Goal: Task Accomplishment & Management: Complete application form

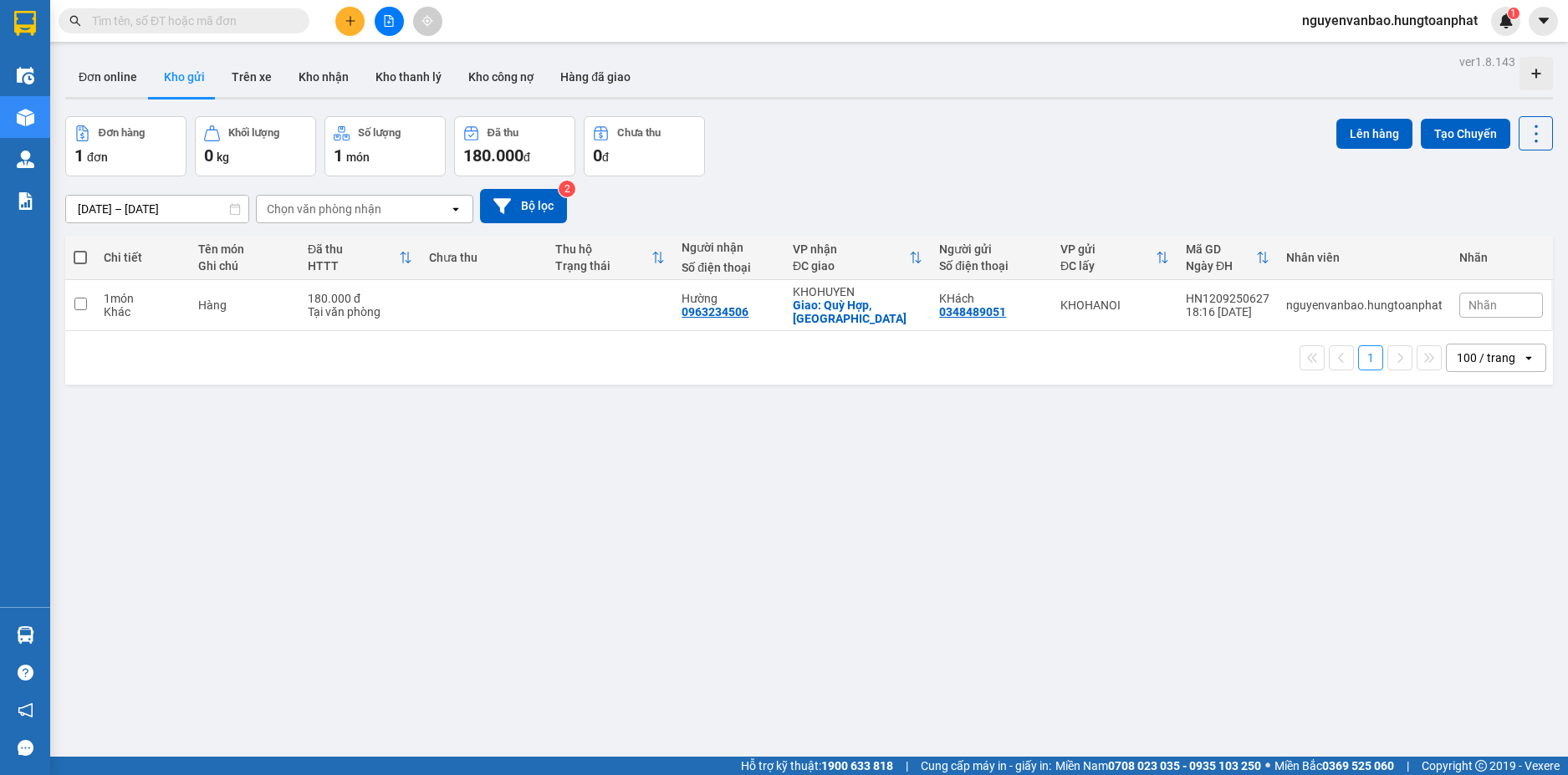
click at [243, 23] on input "text" at bounding box center [190, 21] width 197 height 19
click at [214, 20] on input "text" at bounding box center [190, 21] width 197 height 19
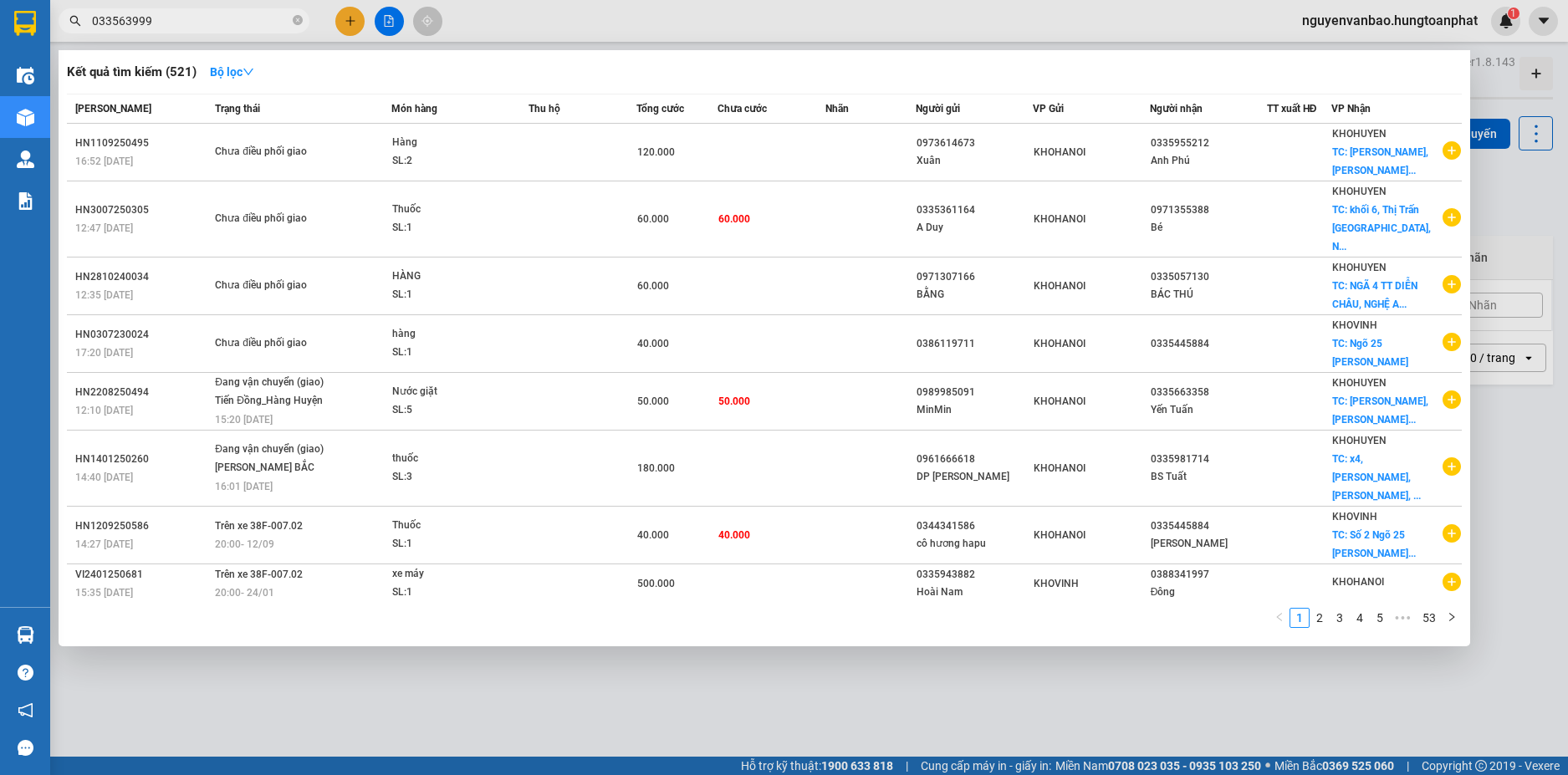
type input "0335639996"
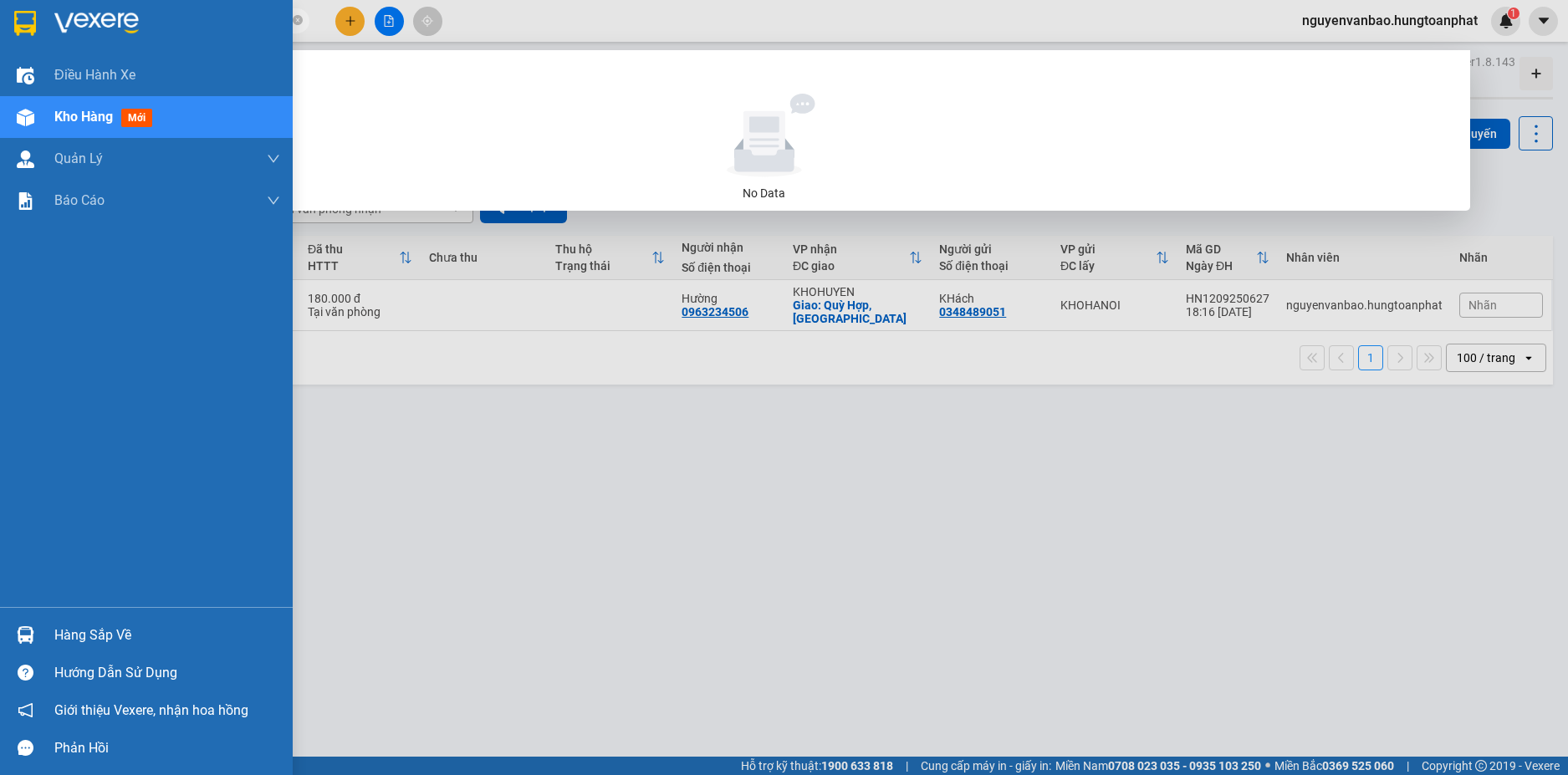
drag, startPoint x: 173, startPoint y: 14, endPoint x: 20, endPoint y: 19, distance: 153.1
click at [20, 19] on section "Kết quả tìm kiếm ( 0 ) Bộ lọc No Data 0335639996 nguyenvanbao.hungtoanphat 1 Đi…" at bounding box center [784, 387] width 1568 height 775
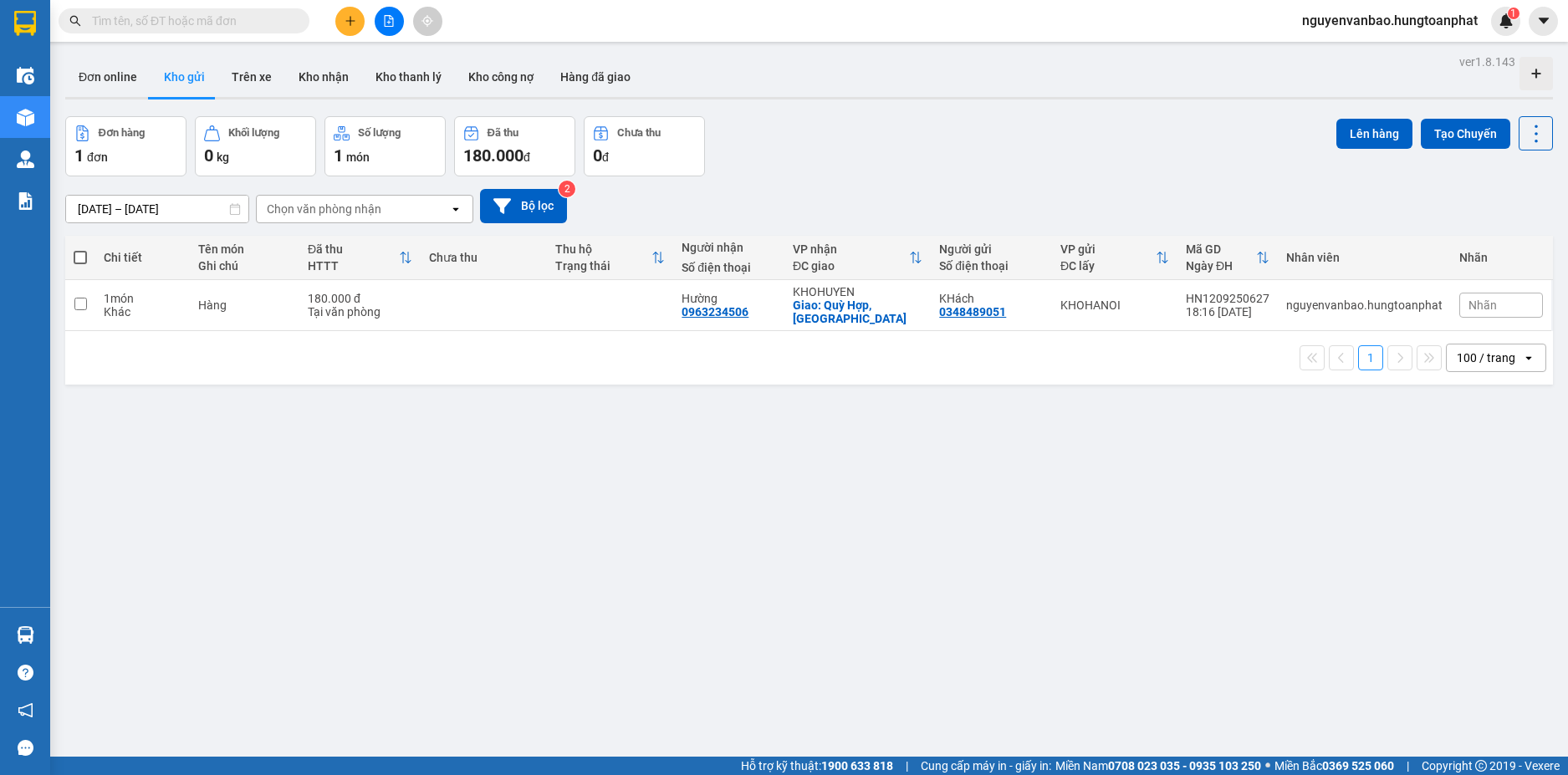
click at [249, 29] on input "text" at bounding box center [190, 21] width 197 height 19
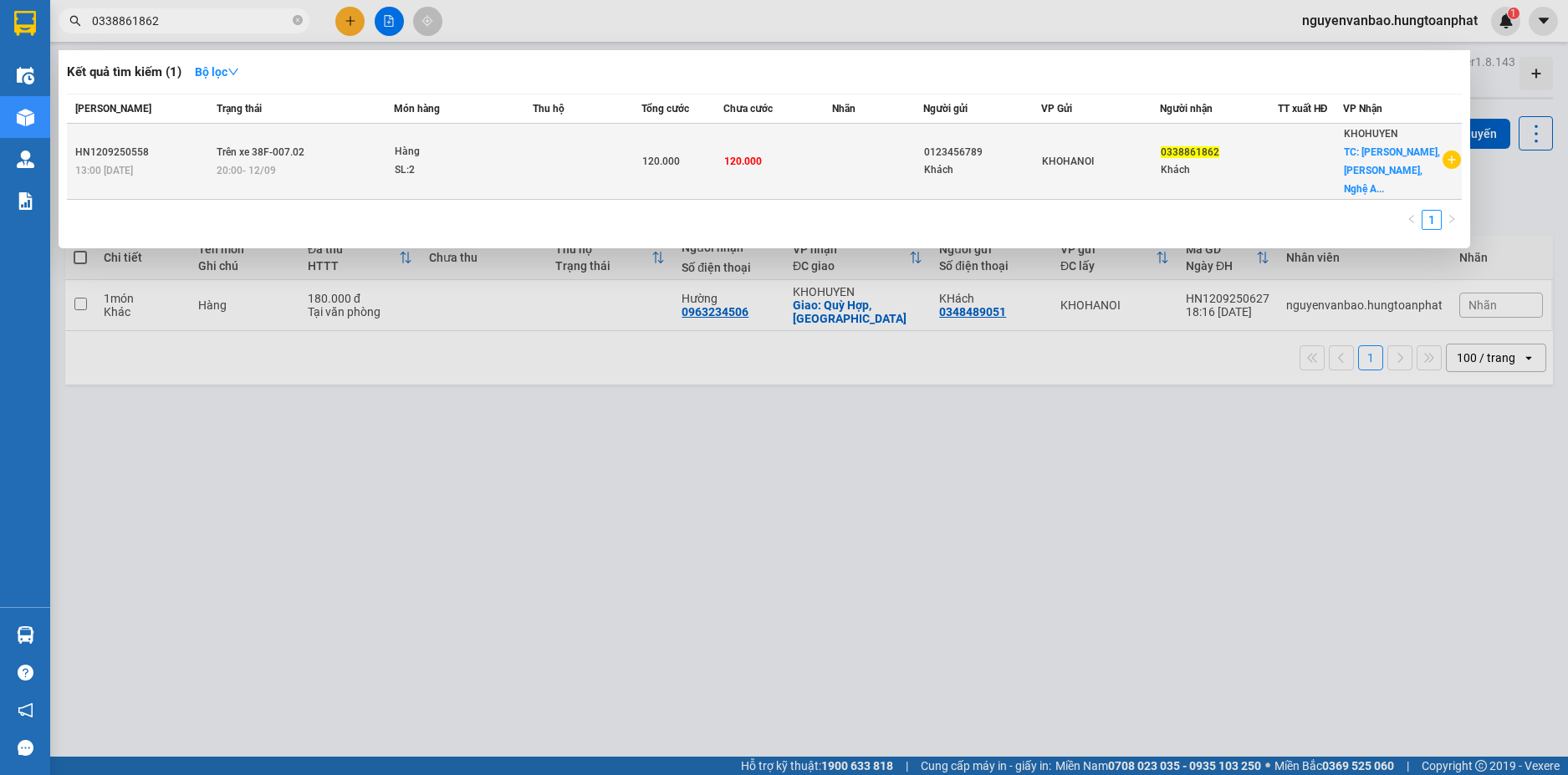
type input "0338861862"
click at [684, 161] on div "120.000" at bounding box center [682, 162] width 80 height 19
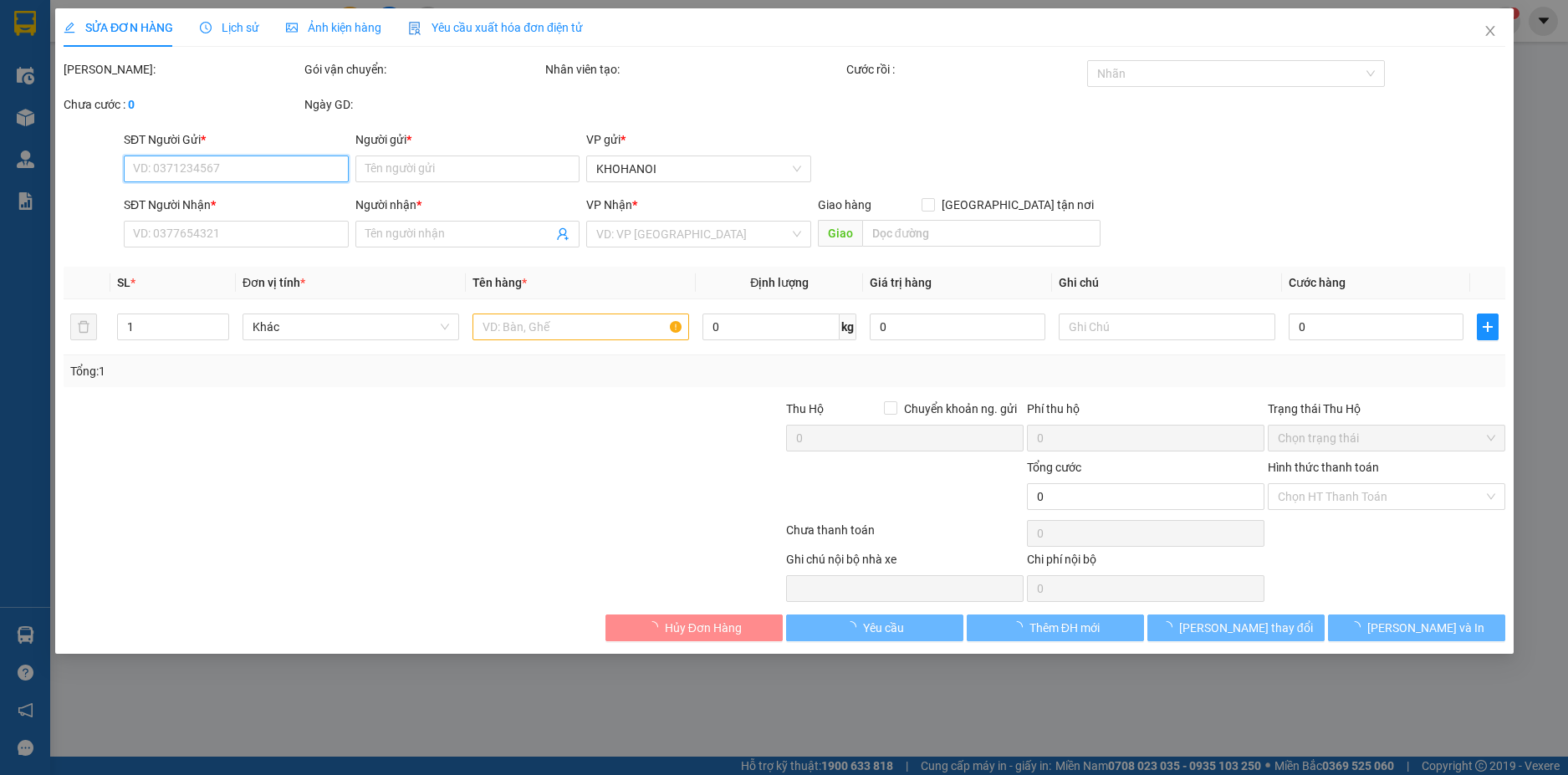
type input "0123456789"
type input "Khách"
type input "0338861862"
type input "Khách"
checkbox input "true"
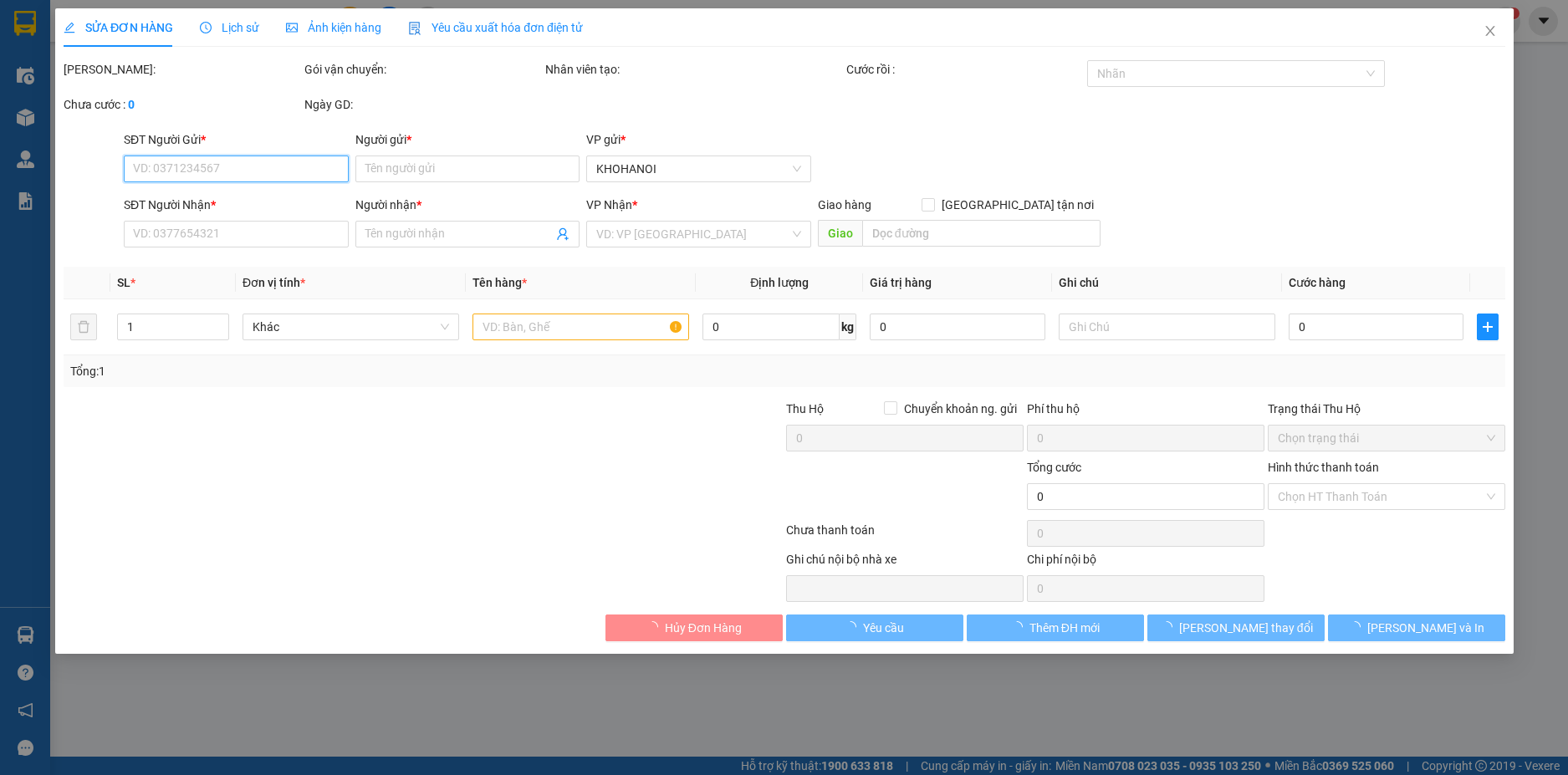
type input "[PERSON_NAME], [PERSON_NAME], [GEOGRAPHIC_DATA]"
type input "120.000"
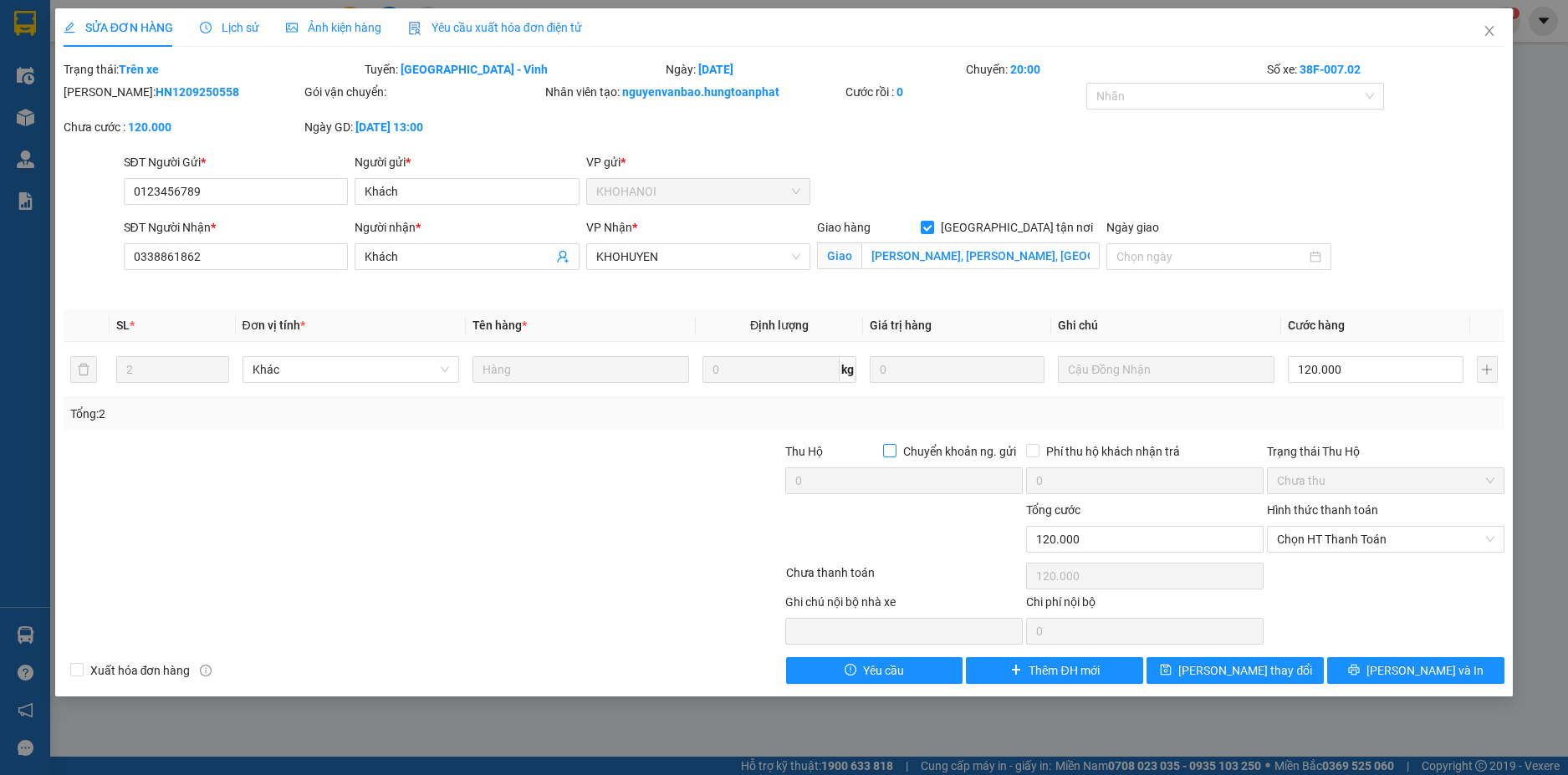
click at [895, 448] on input "Chuyển khoản ng. gửi" at bounding box center [889, 450] width 12 height 12
checkbox input "true"
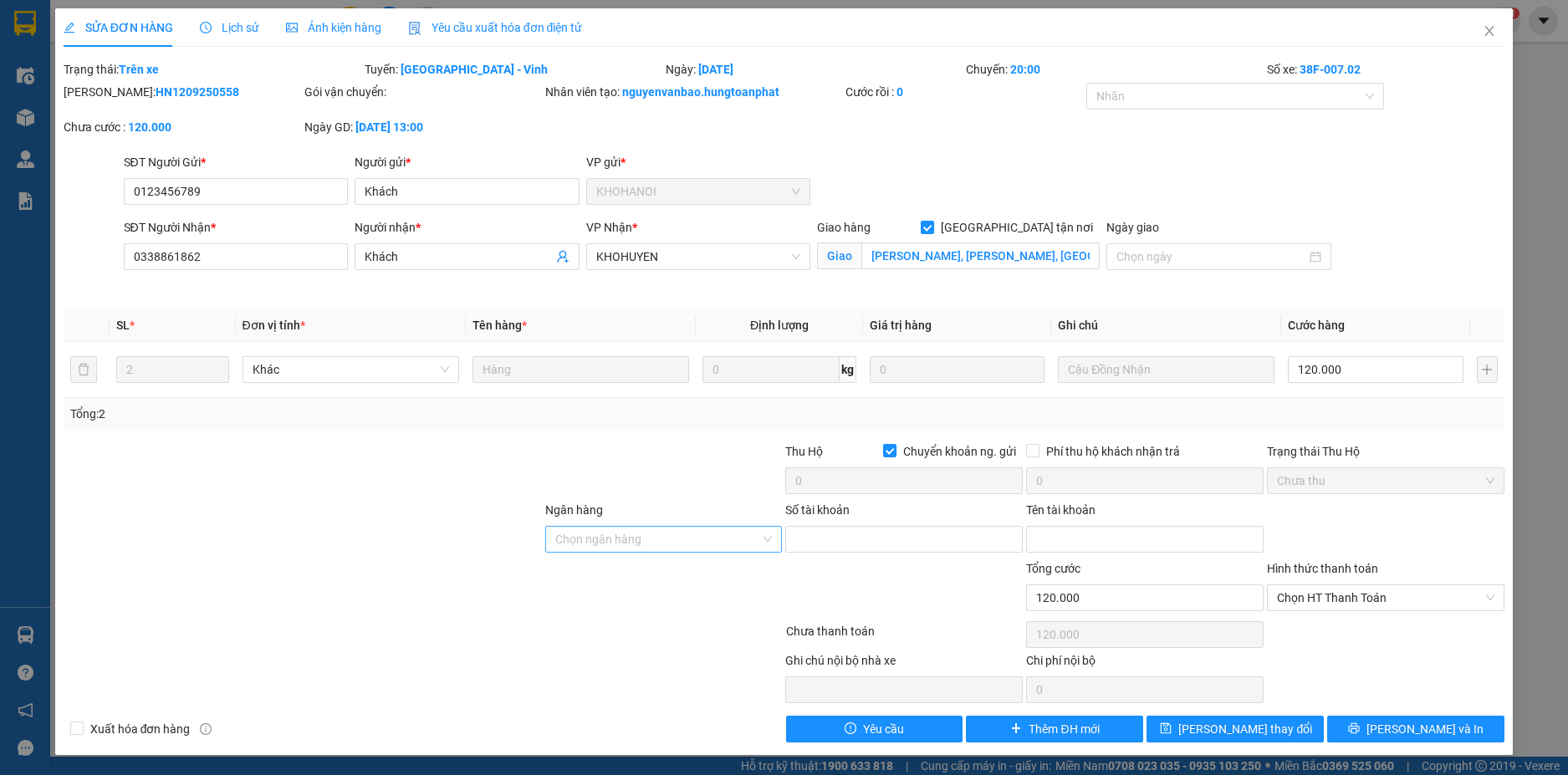
click at [706, 537] on input "Ngân hàng" at bounding box center [658, 539] width 205 height 25
click at [1495, 32] on icon "close" at bounding box center [1490, 31] width 13 height 13
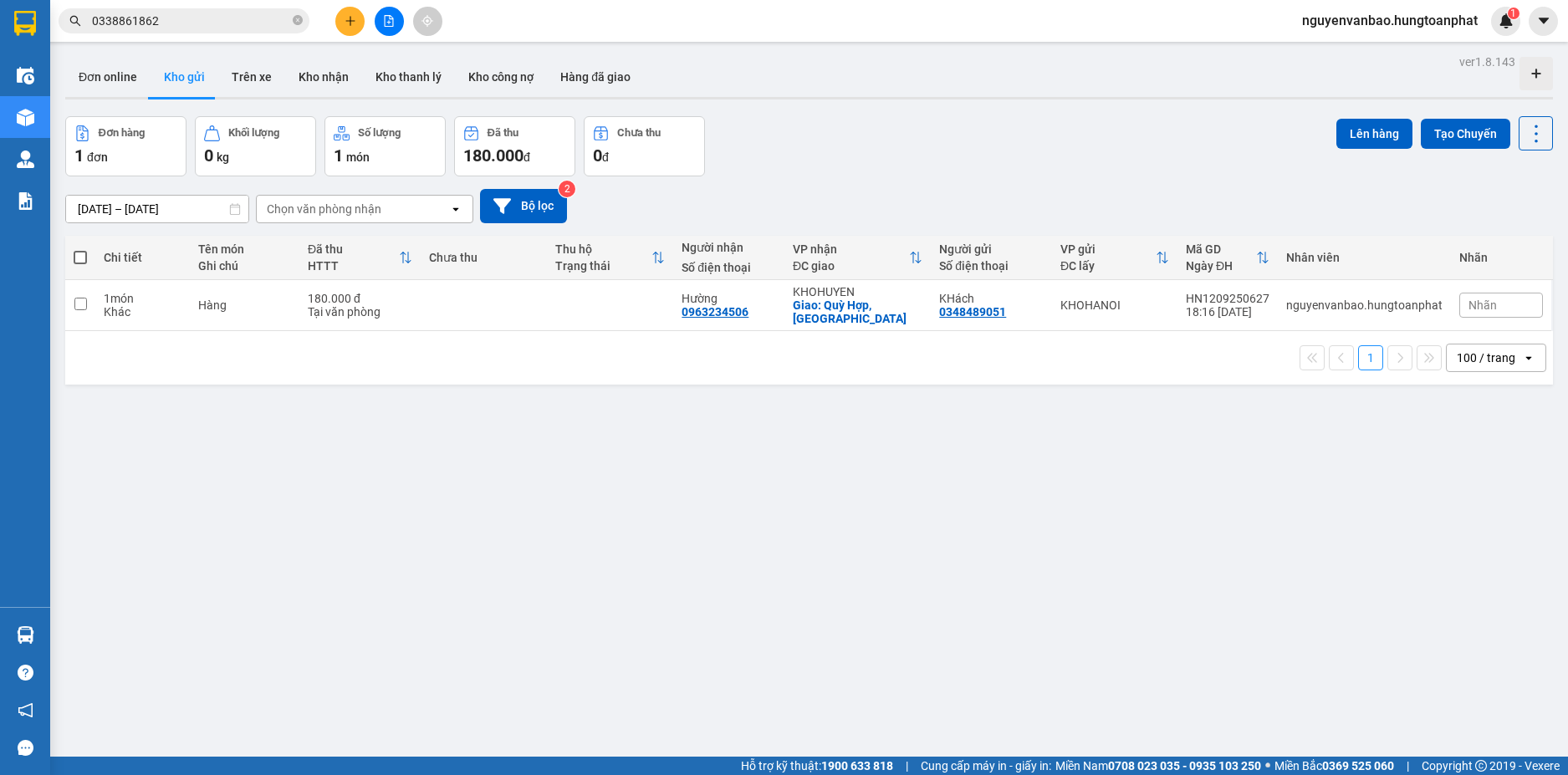
click at [215, 18] on input "0338861862" at bounding box center [190, 21] width 197 height 19
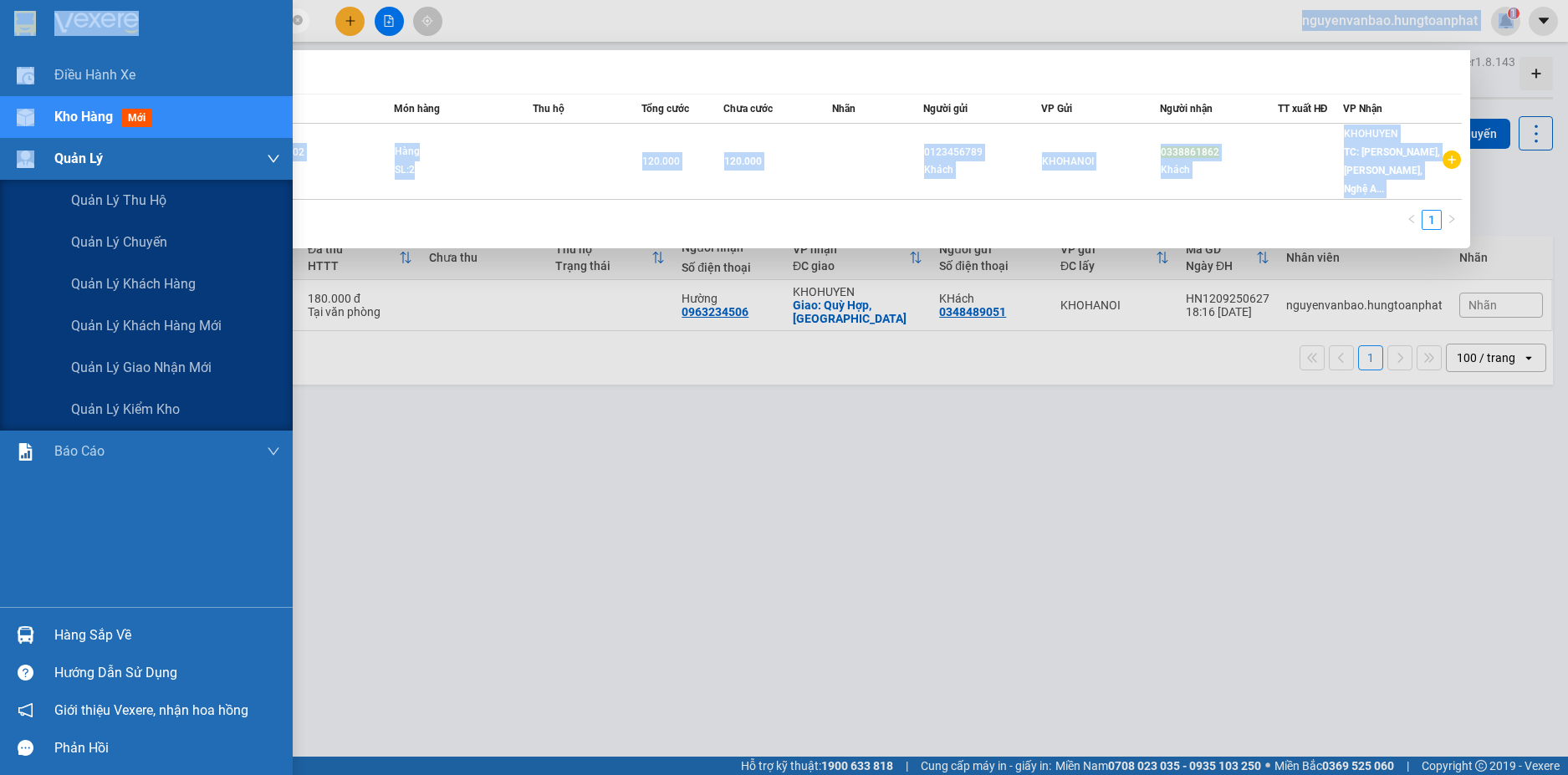
click at [125, 146] on section "Kết quả tìm kiếm ( 1 ) Bộ lọc Mã ĐH Trạng thái Món hàng Thu hộ Tổng cước Chưa c…" at bounding box center [784, 387] width 1568 height 775
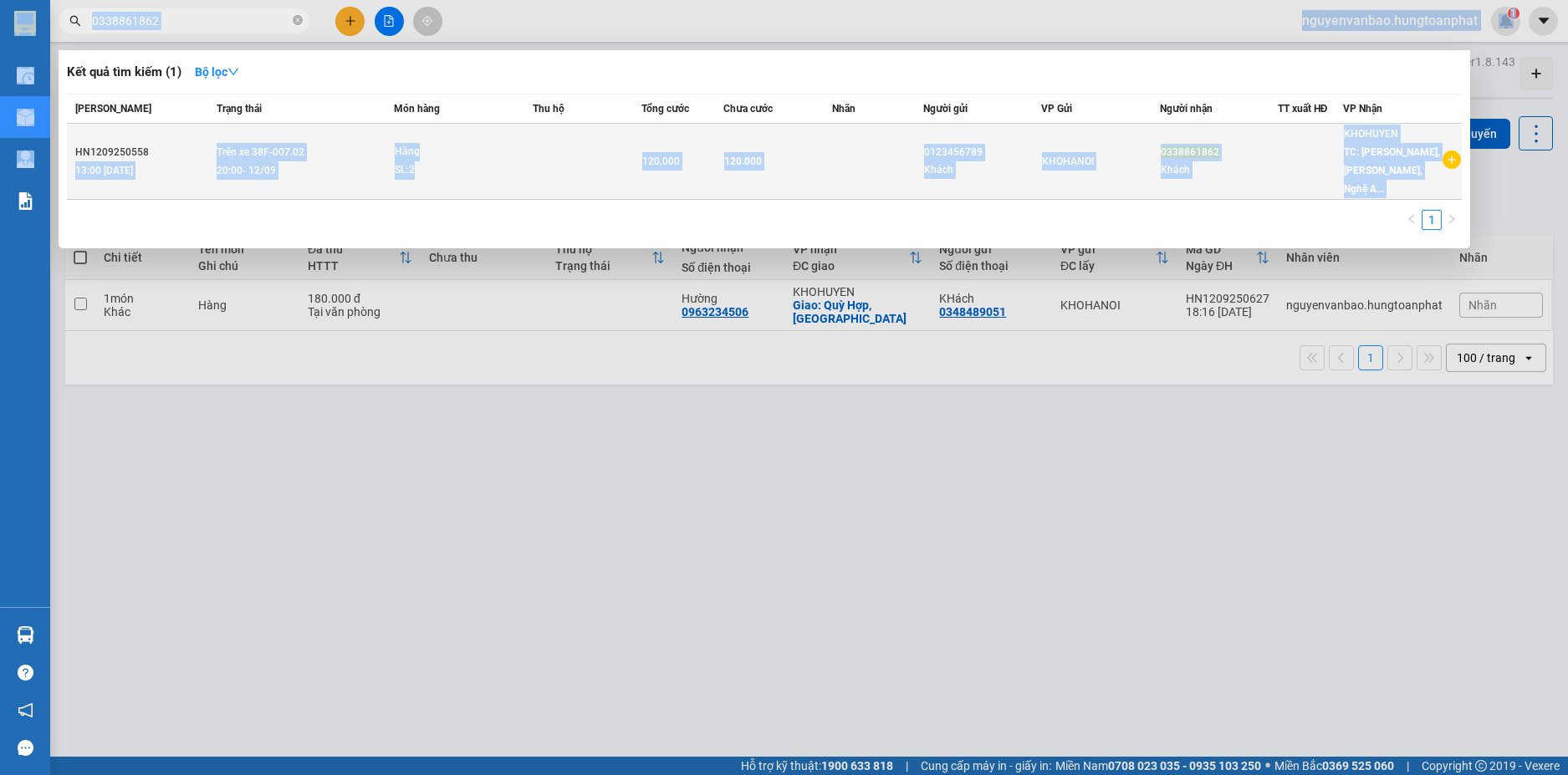
click at [153, 162] on div "13:00 [DATE]" at bounding box center [143, 171] width 136 height 19
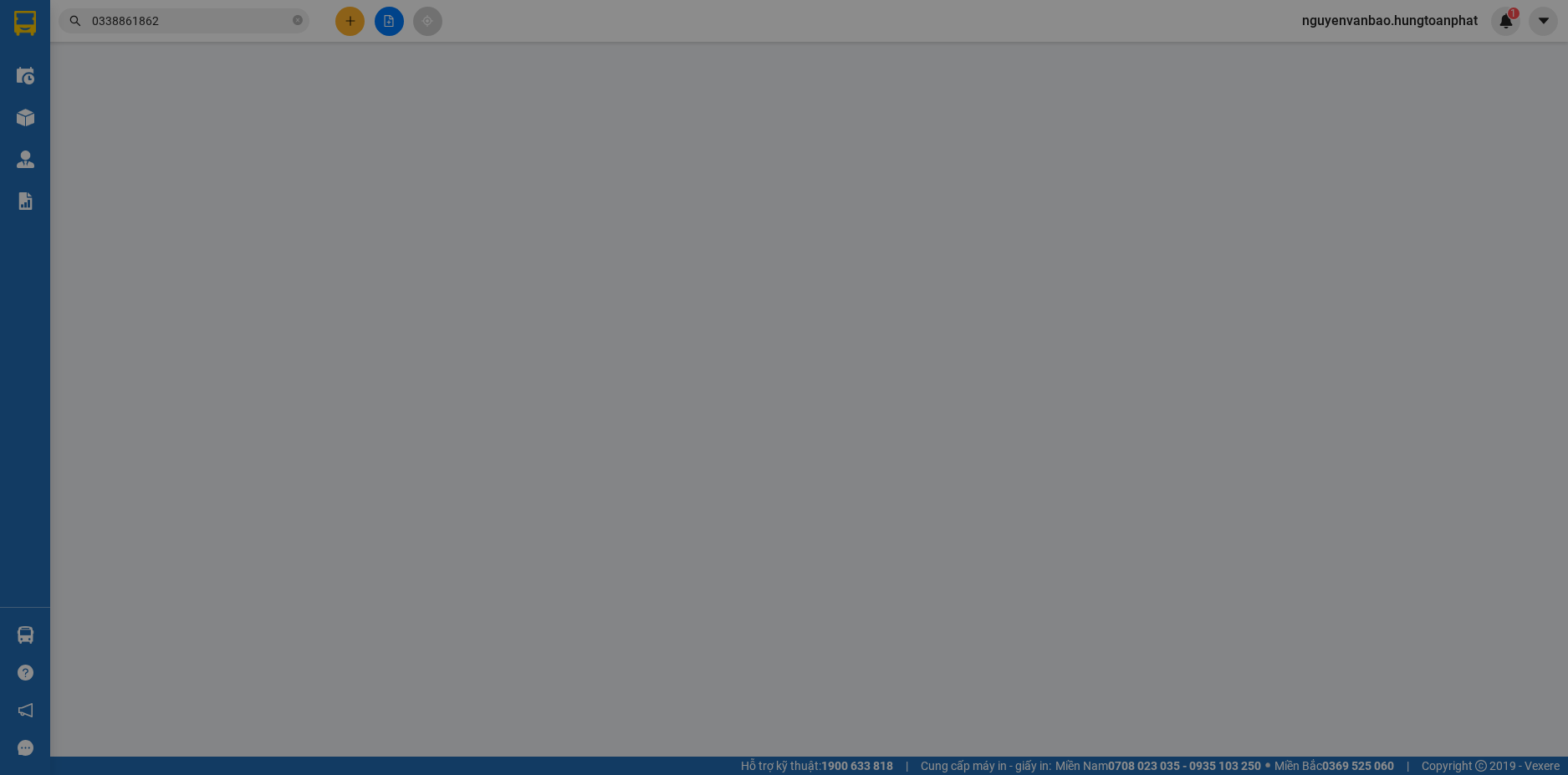
type input "0123456789"
type input "Khách"
type input "0338861862"
type input "Khách"
checkbox input "true"
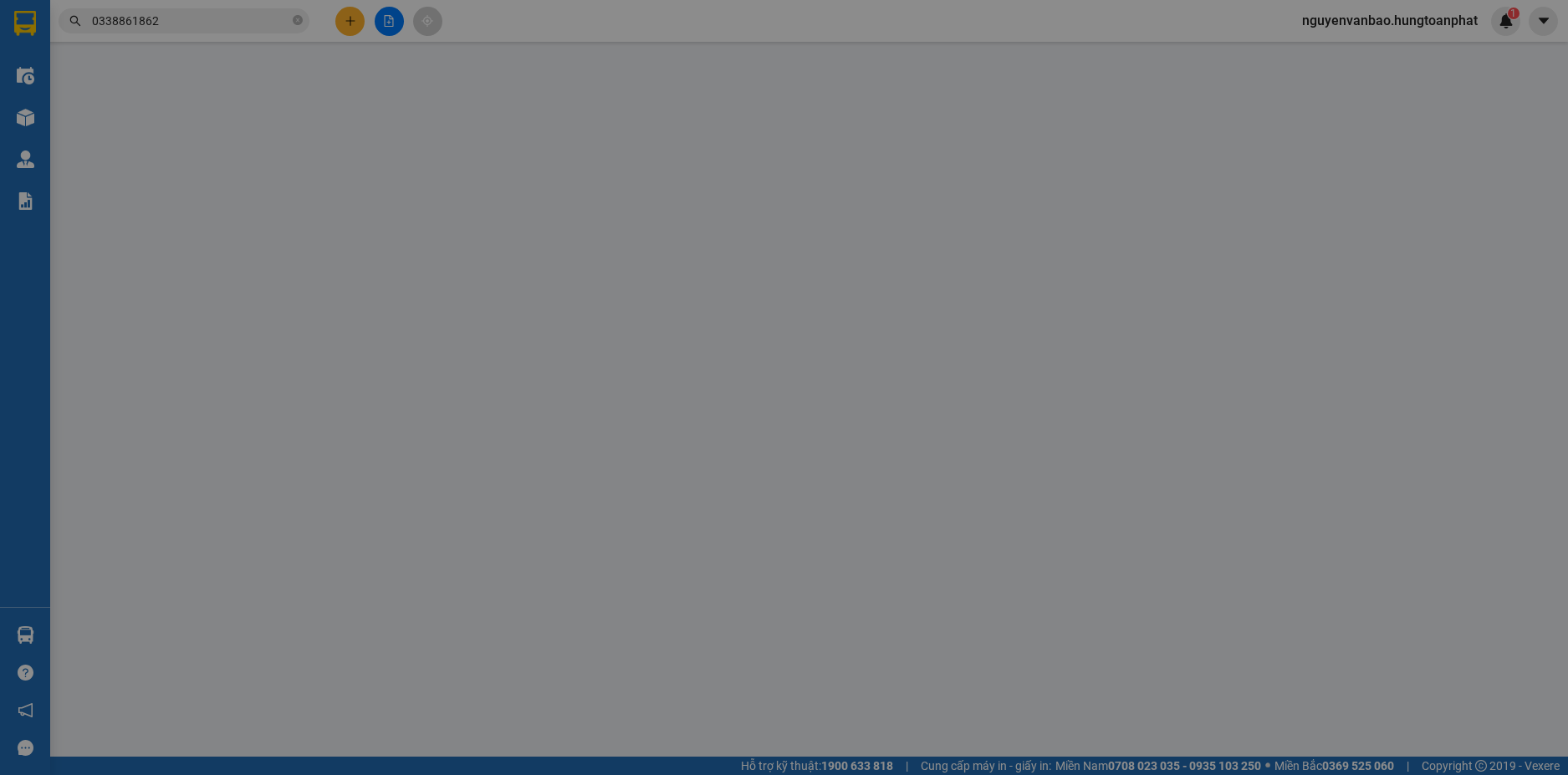
type input "[PERSON_NAME], [PERSON_NAME], [GEOGRAPHIC_DATA]"
type input "120.000"
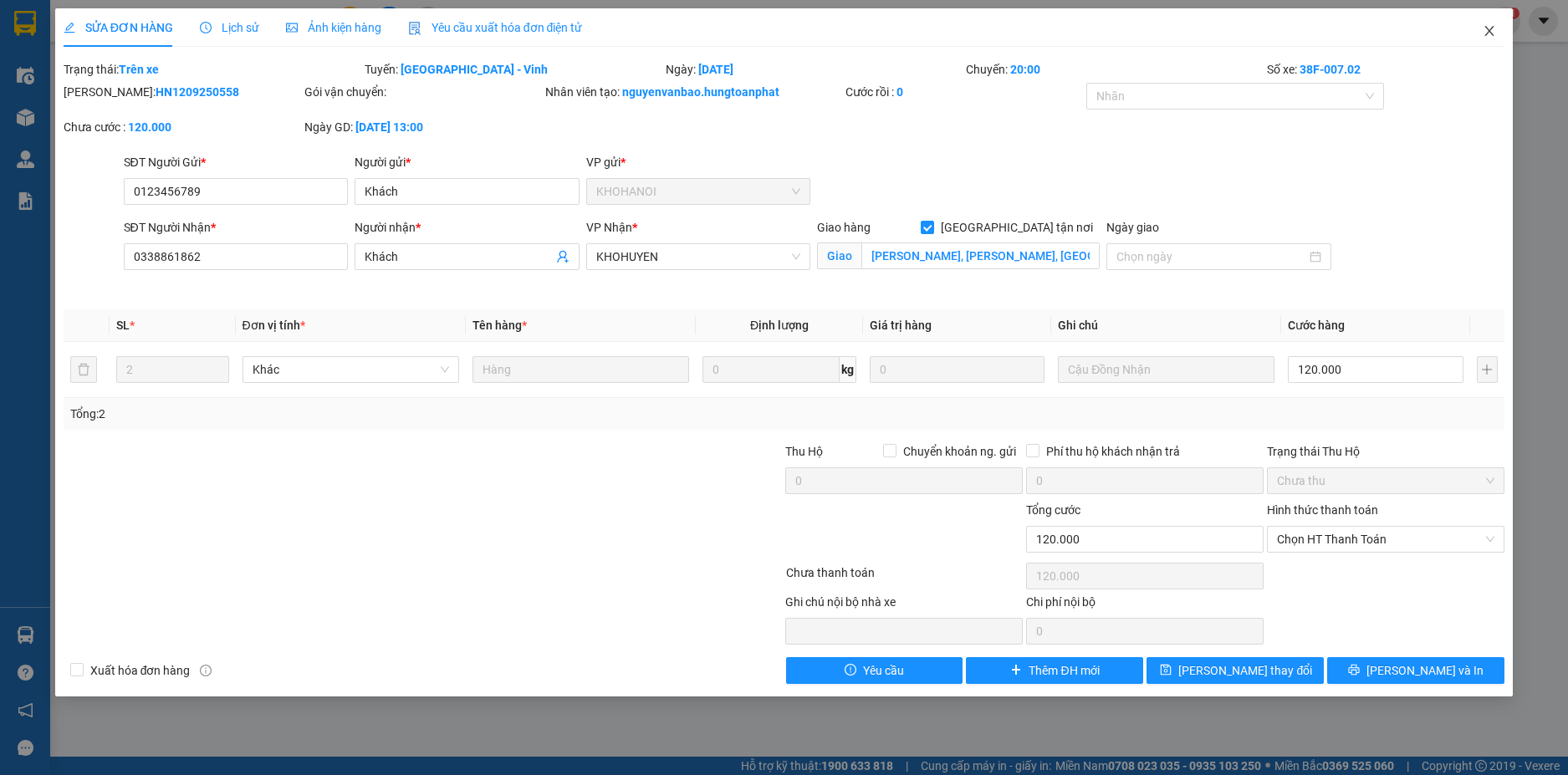
click at [1491, 31] on icon "close" at bounding box center [1490, 31] width 9 height 10
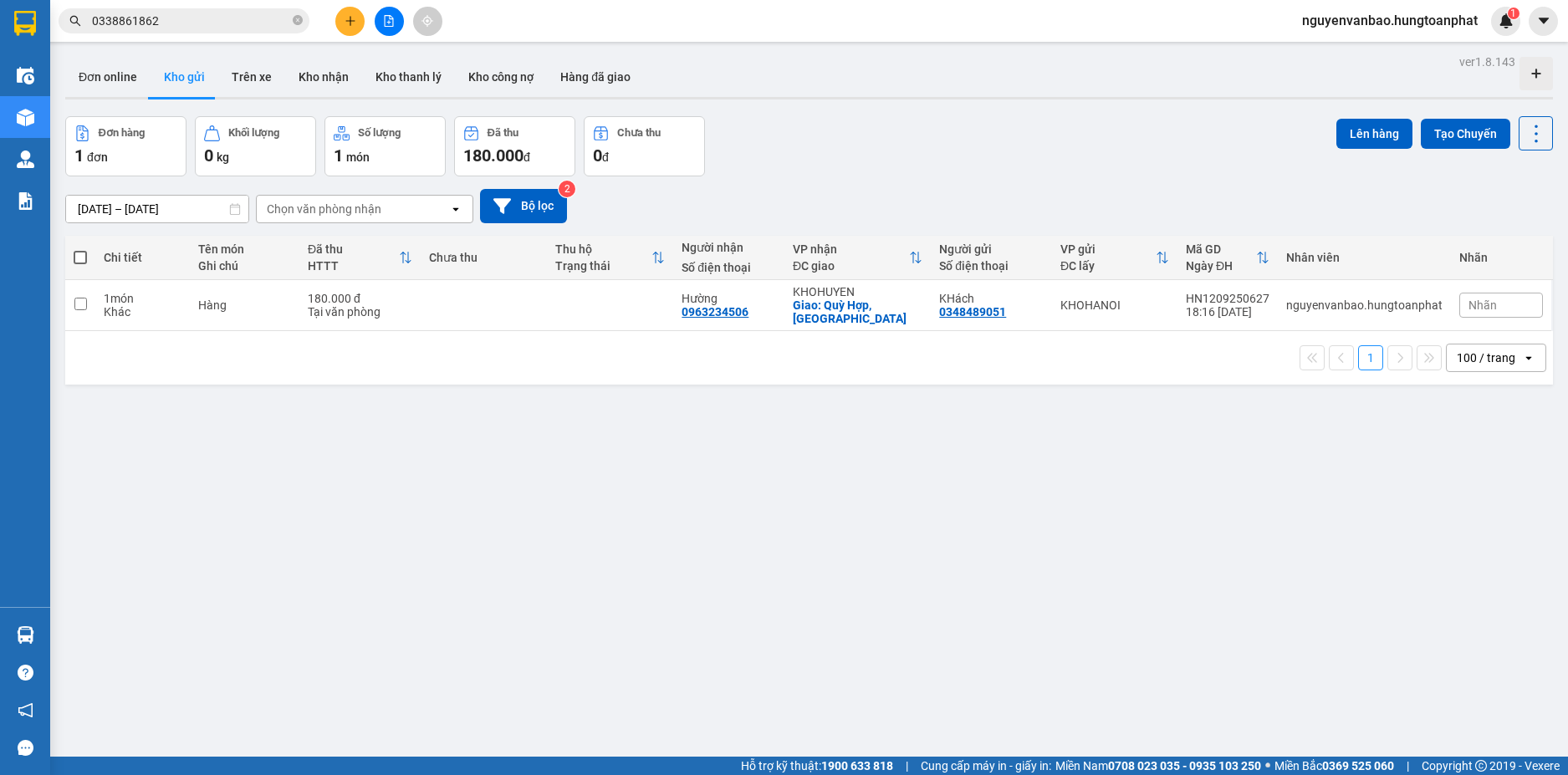
click at [162, 28] on input "0338861862" at bounding box center [190, 21] width 197 height 19
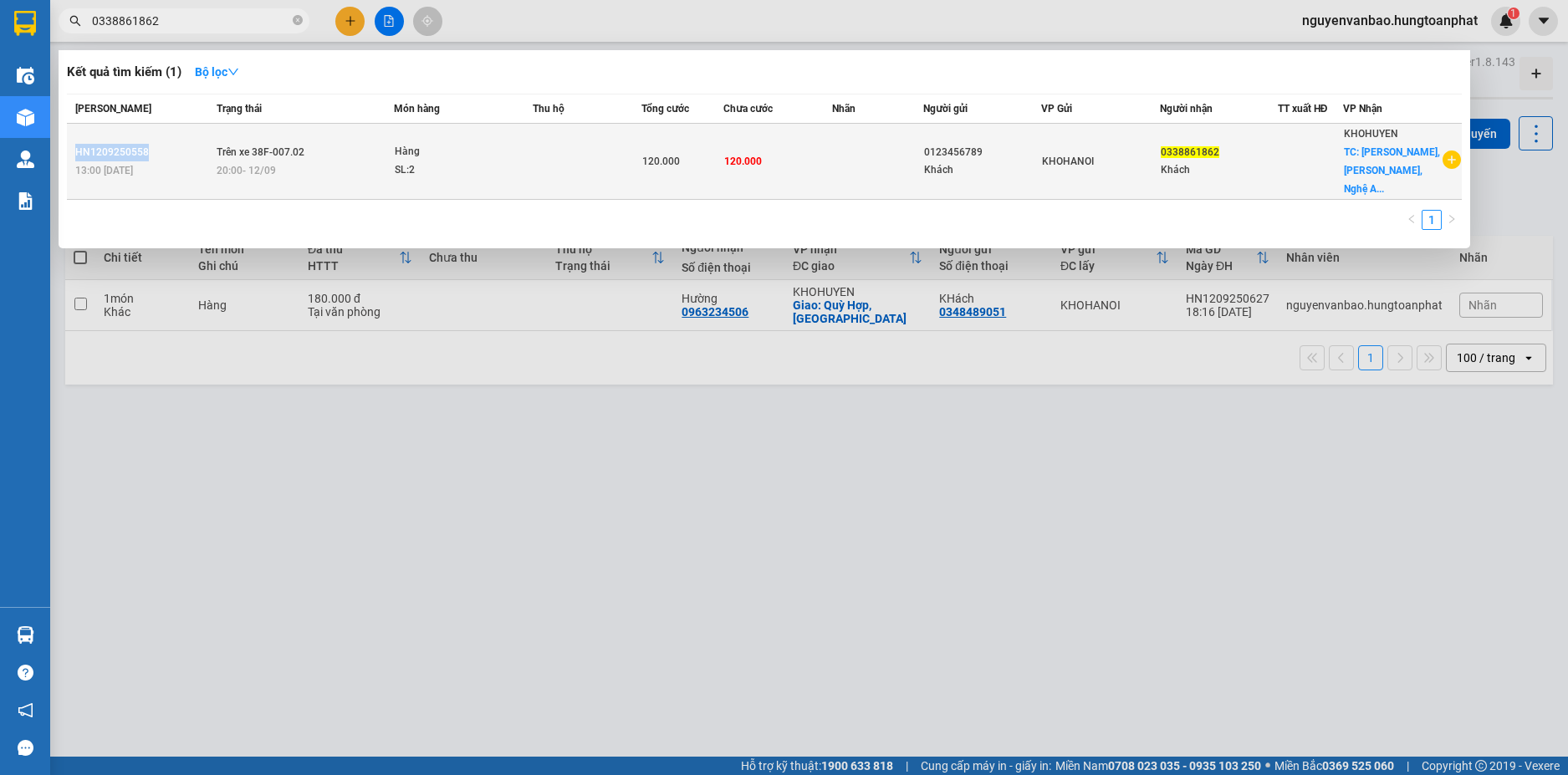
drag, startPoint x: 151, startPoint y: 140, endPoint x: 76, endPoint y: 145, distance: 75.2
click at [76, 145] on div "HN1209250558" at bounding box center [143, 152] width 136 height 18
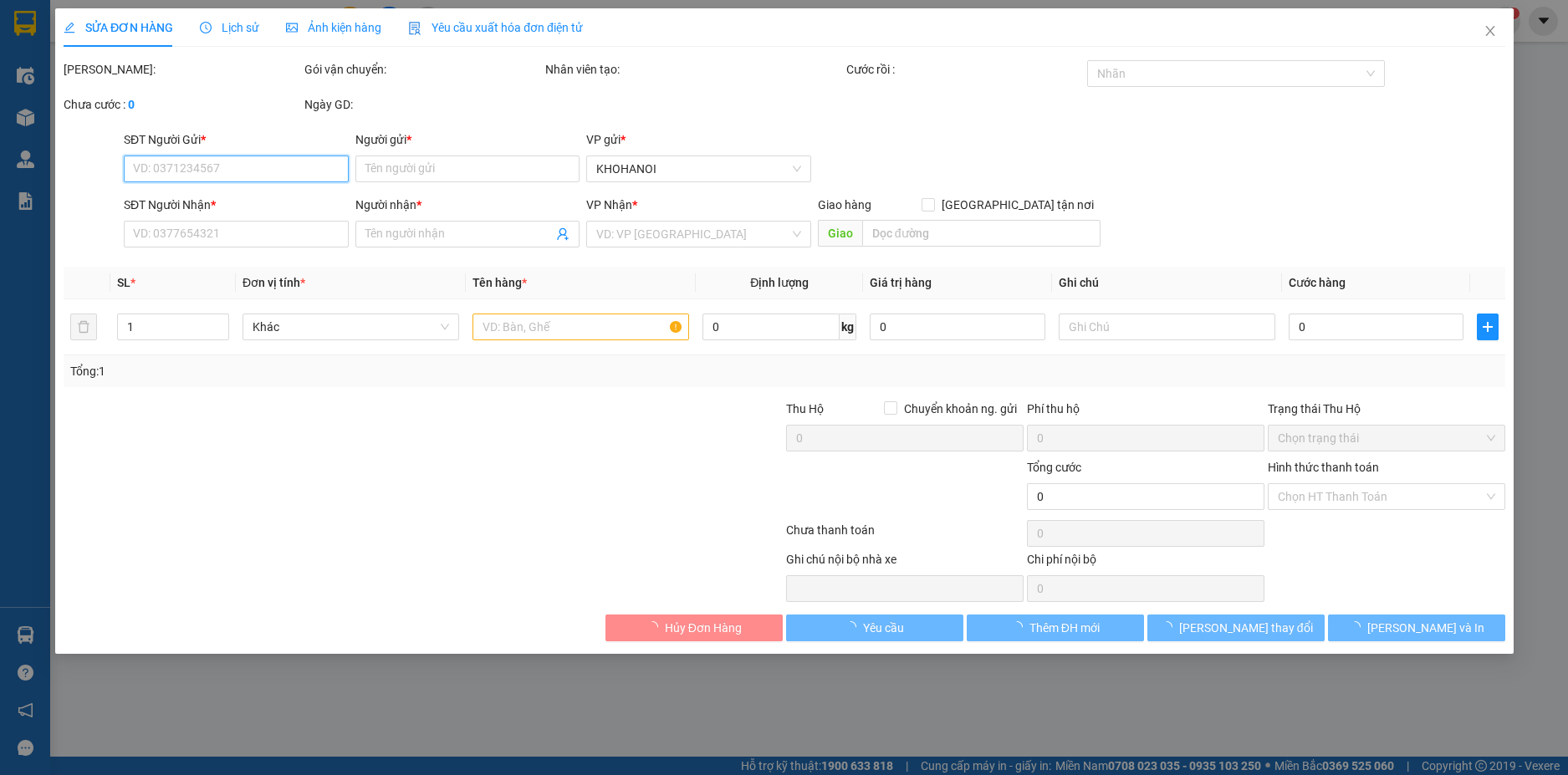
type input "0123456789"
type input "Khách"
type input "0338861862"
type input "Khách"
checkbox input "true"
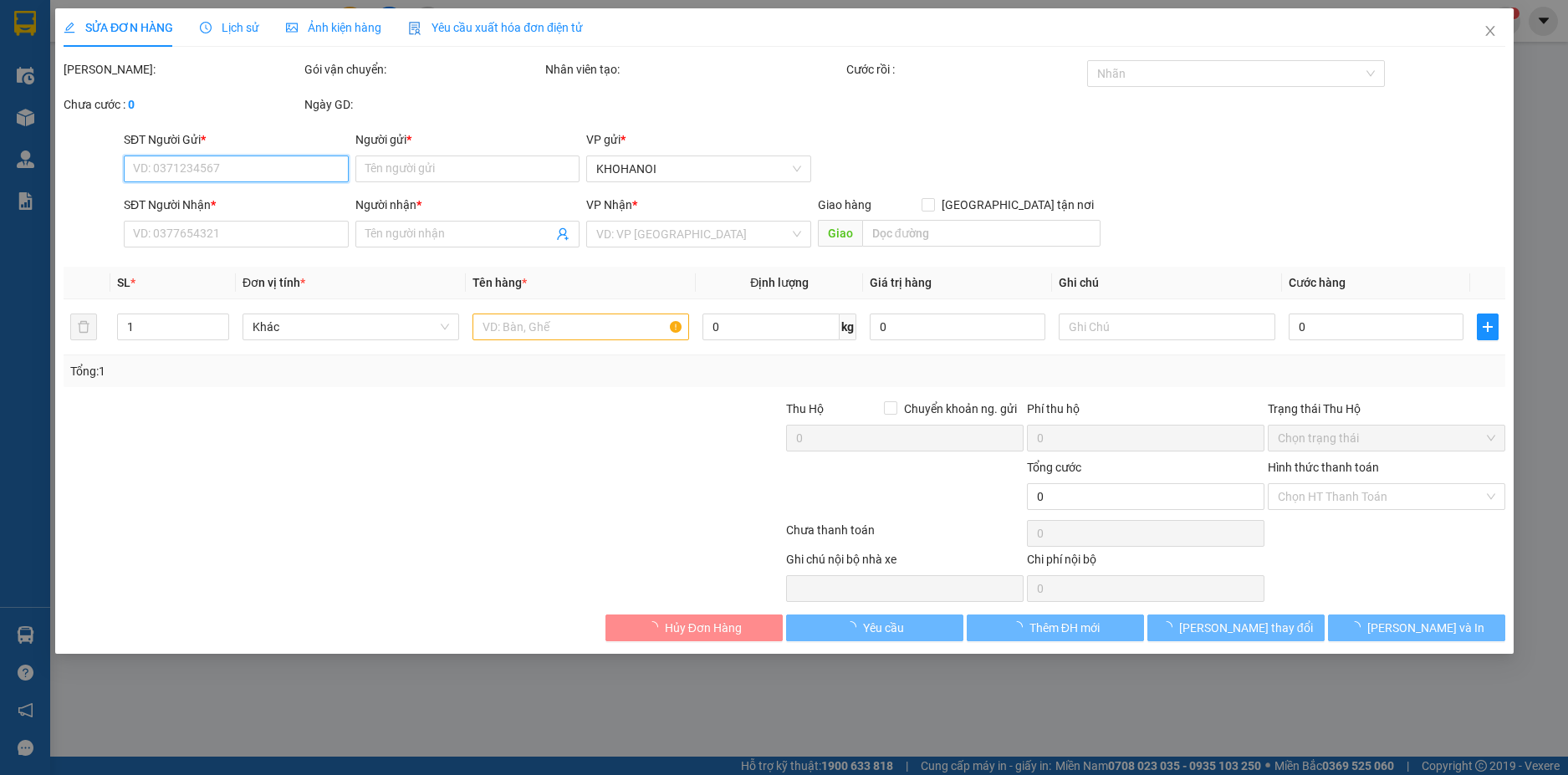
type input "[PERSON_NAME], [PERSON_NAME], [GEOGRAPHIC_DATA]"
type input "120.000"
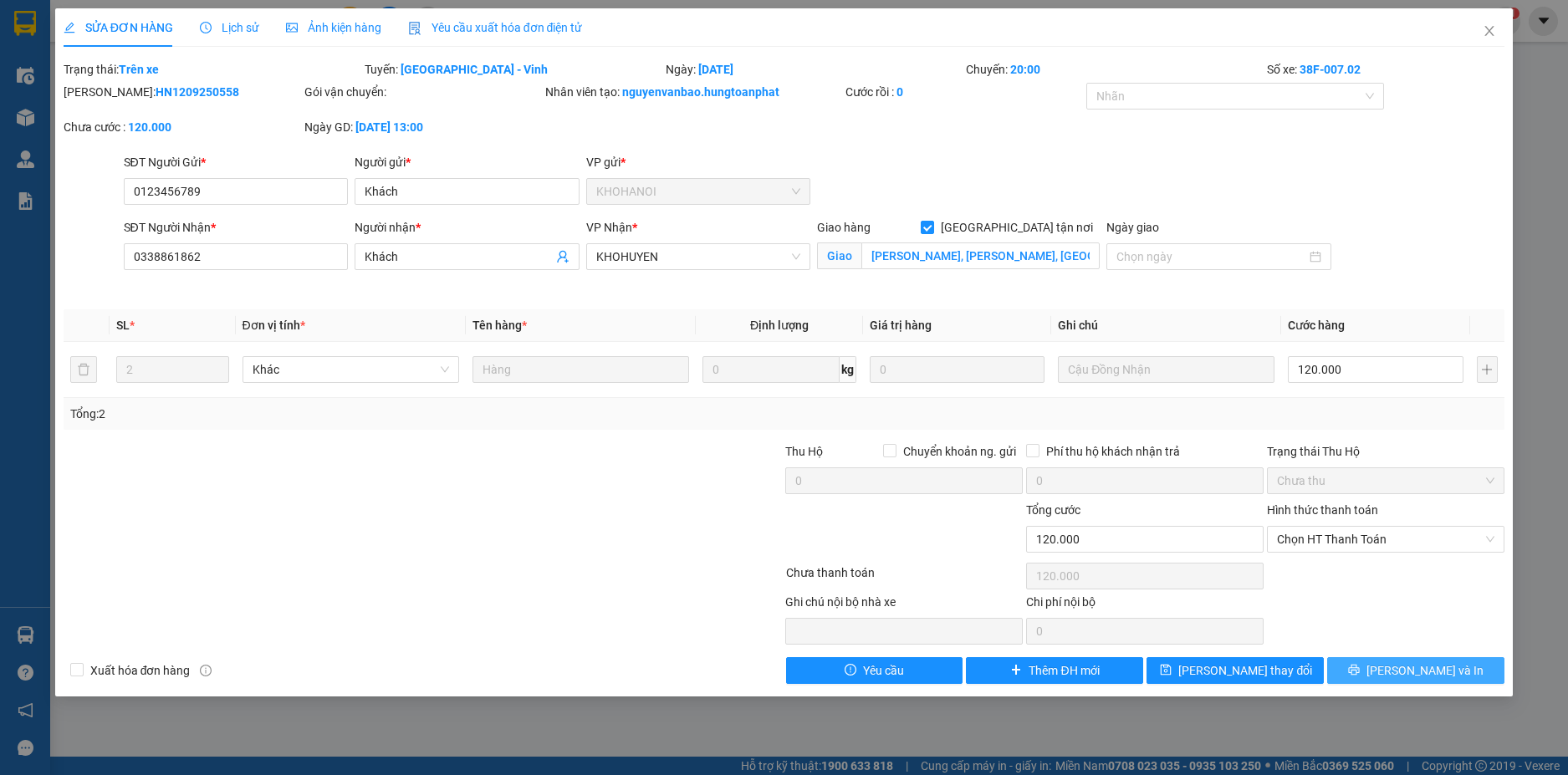
click at [1473, 683] on button "[PERSON_NAME] và In" at bounding box center [1416, 671] width 178 height 27
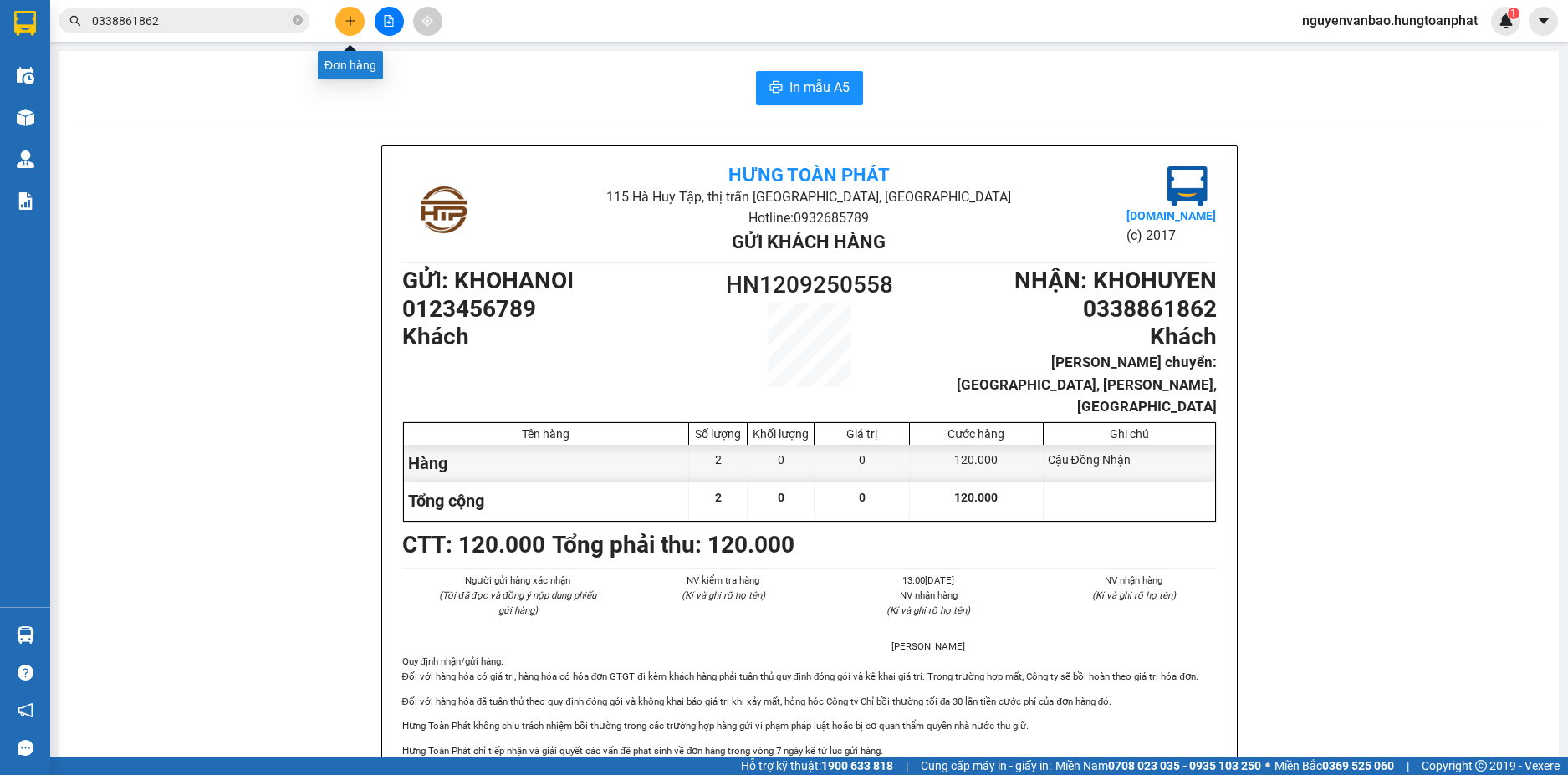
click at [345, 18] on icon "plus" at bounding box center [350, 21] width 12 height 12
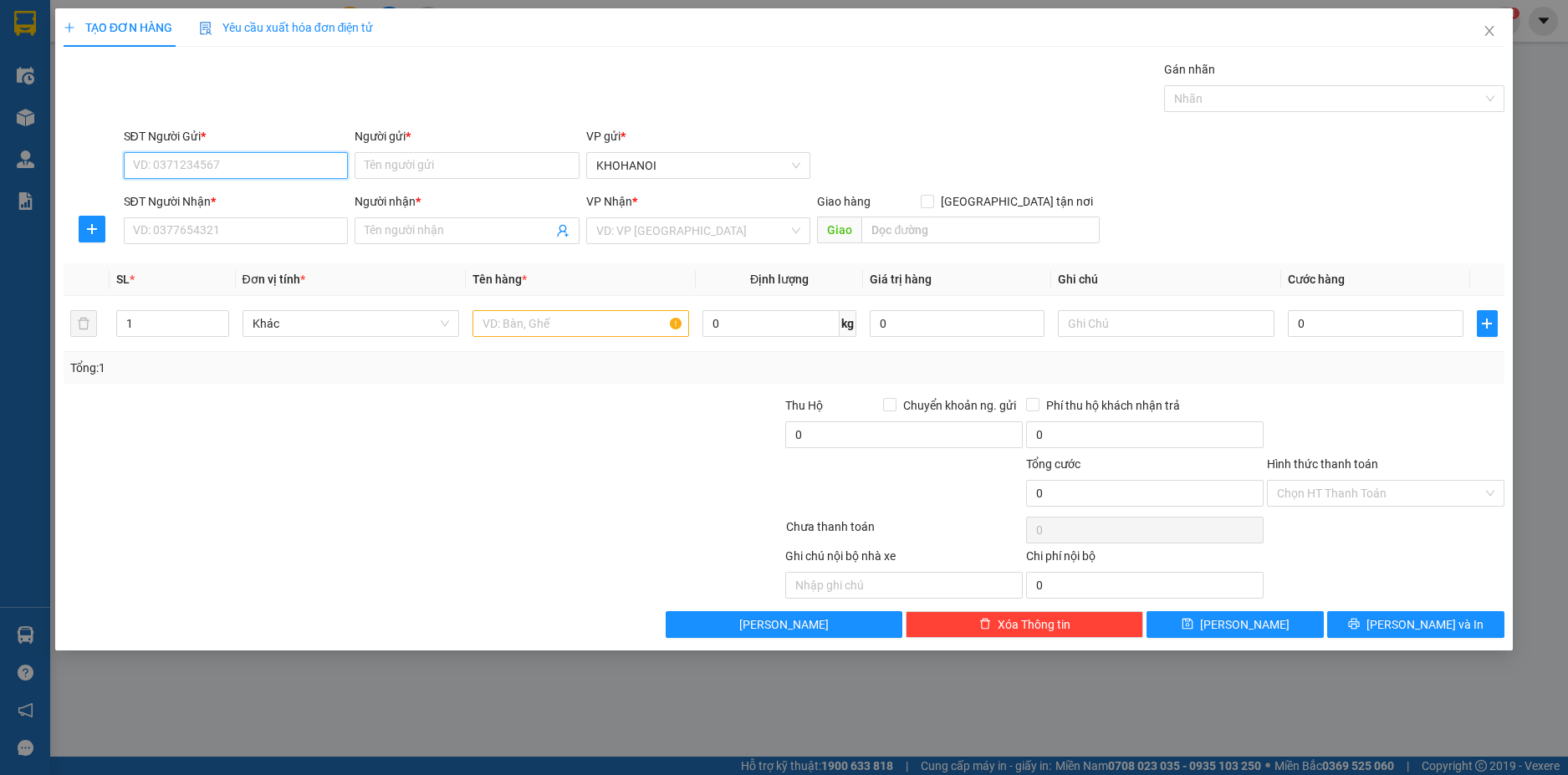
click at [176, 177] on input "SĐT Người Gửi *" at bounding box center [236, 166] width 225 height 27
drag, startPoint x: 209, startPoint y: 172, endPoint x: 857, endPoint y: 174, distance: 648.0
click at [205, 171] on input "SĐT Người Gửi *" at bounding box center [236, 166] width 225 height 27
type input "0335639996"
click at [381, 167] on input "Người gửi *" at bounding box center [466, 166] width 225 height 27
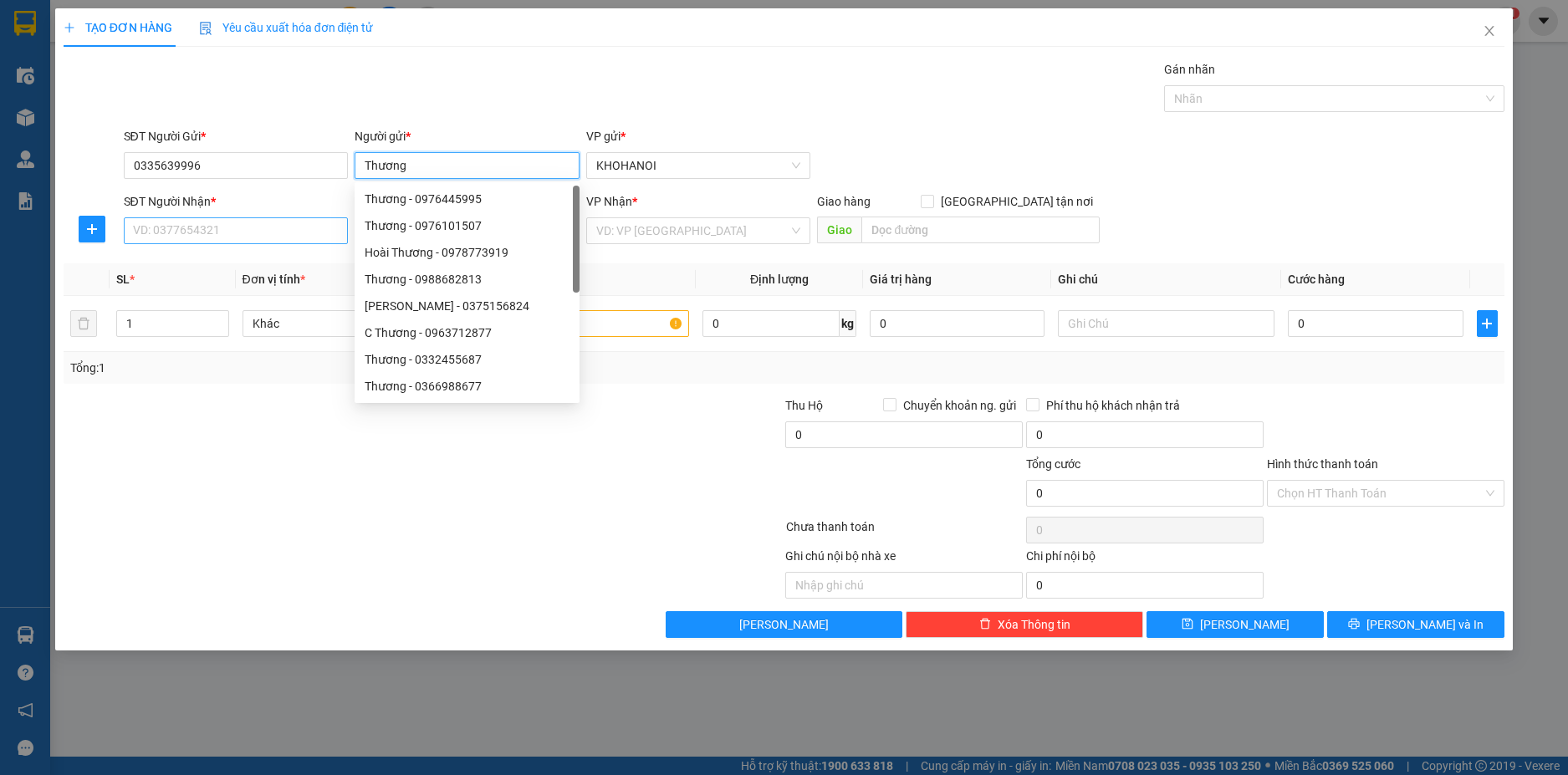
type input "Thương"
click at [194, 235] on input "SĐT Người Nhận *" at bounding box center [236, 231] width 225 height 27
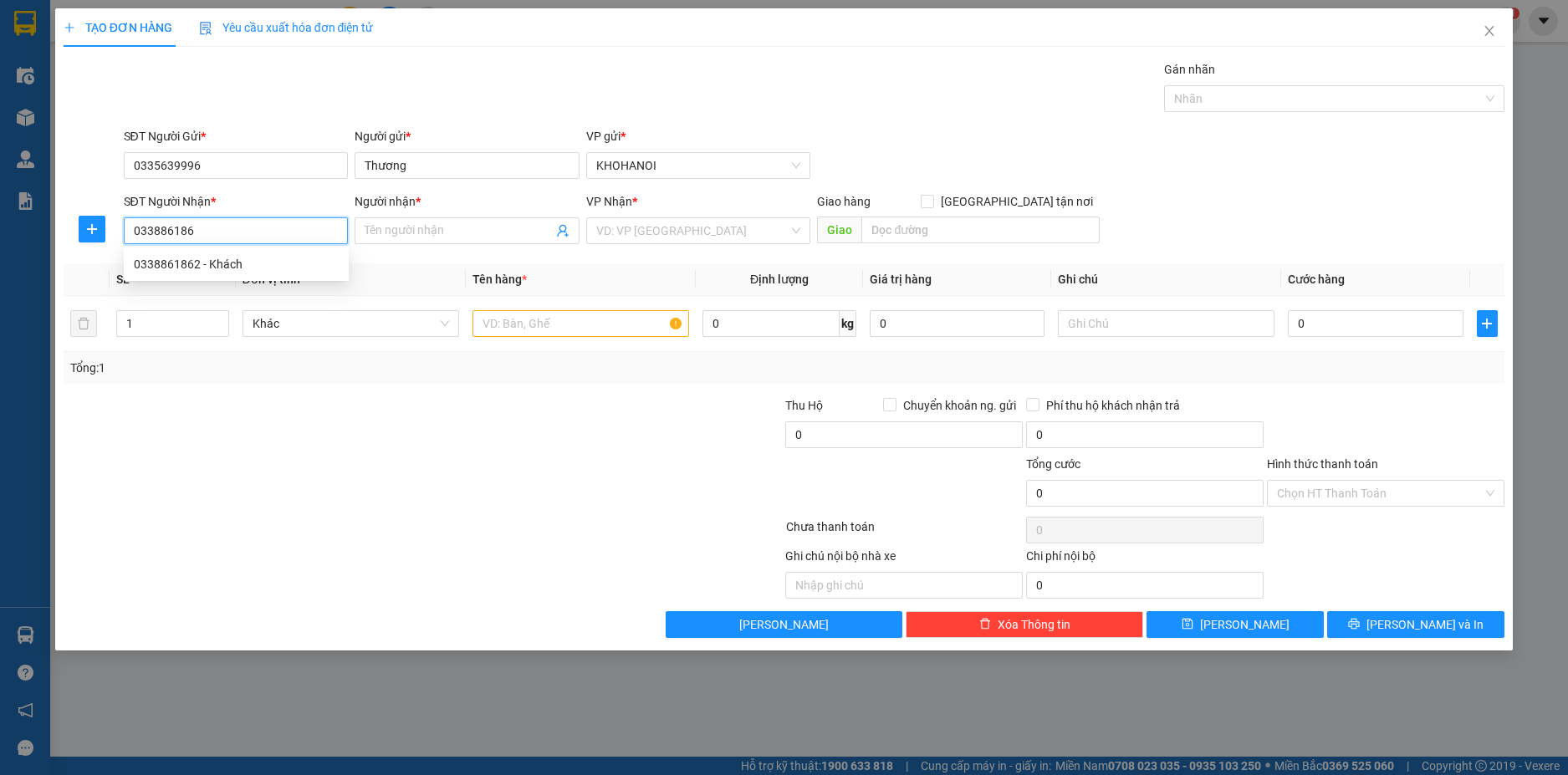
type input "0338861862"
click at [184, 262] on div "0338861862 - Khách" at bounding box center [236, 264] width 205 height 19
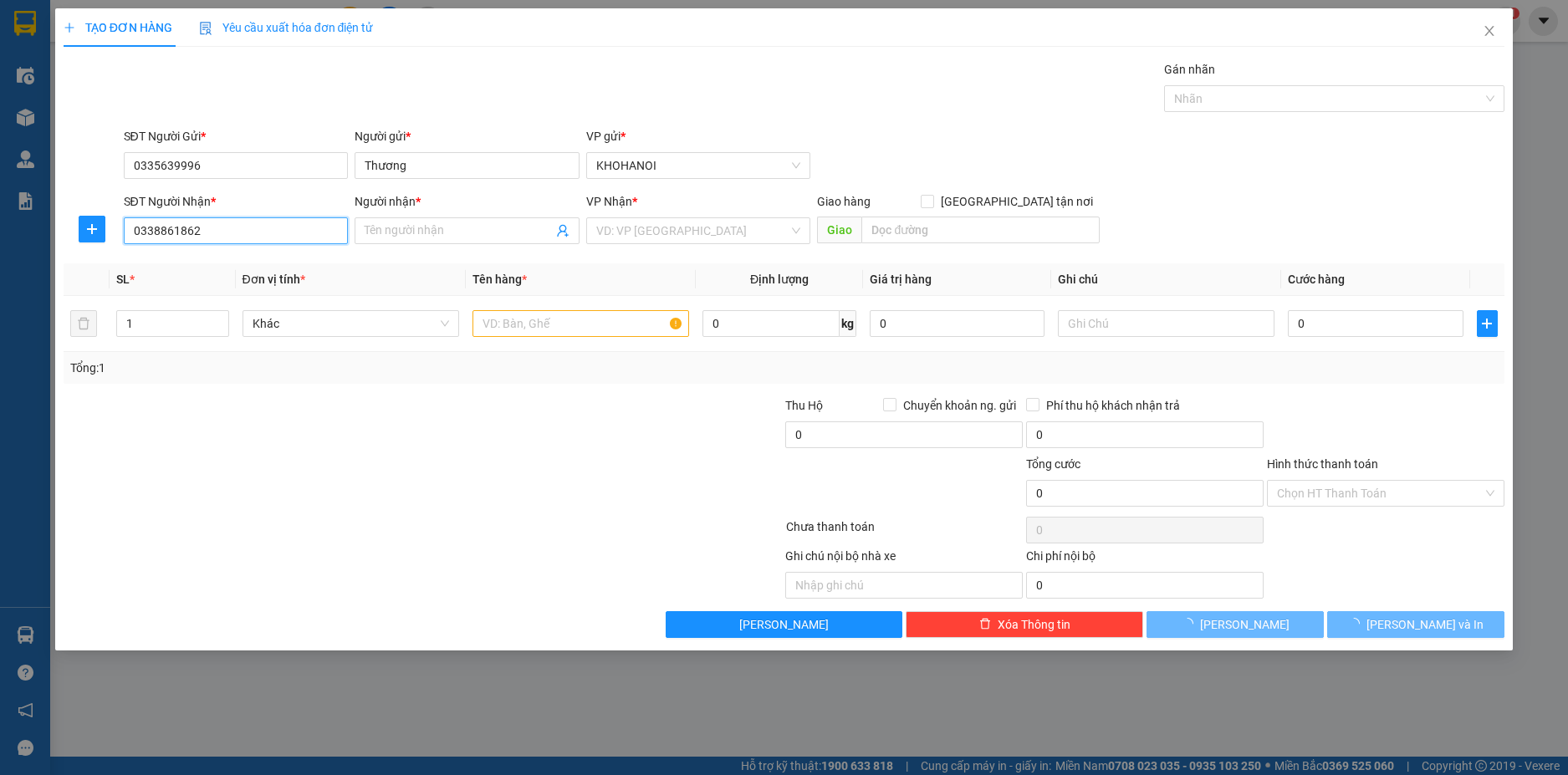
type input "Khách"
checkbox input "true"
type input "[PERSON_NAME], [PERSON_NAME], [GEOGRAPHIC_DATA]"
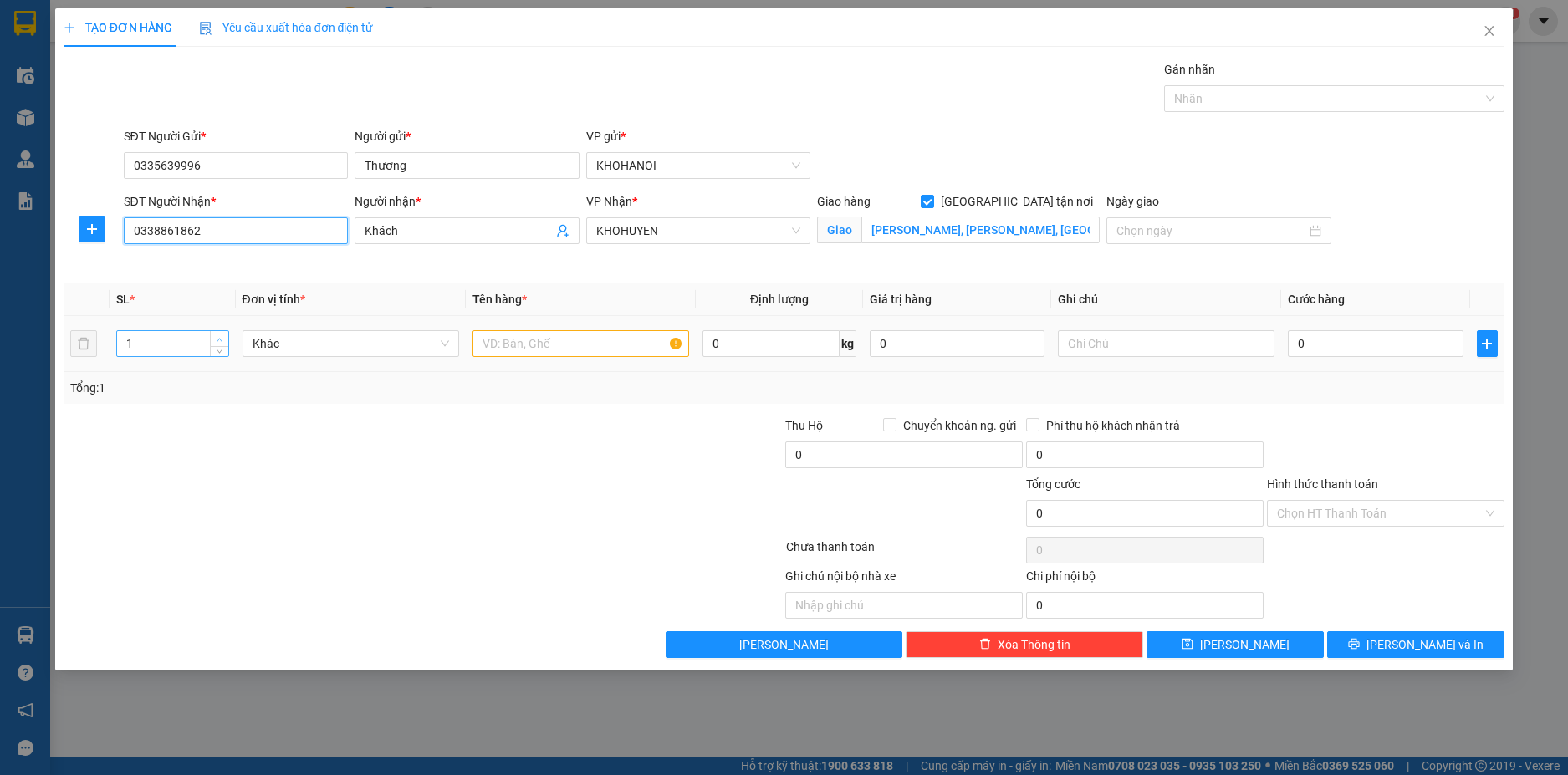
type input "0338861862"
type input "2"
click at [221, 337] on icon "up" at bounding box center [219, 339] width 6 height 6
click at [561, 346] on input "text" at bounding box center [580, 343] width 216 height 27
type input "Lốp"
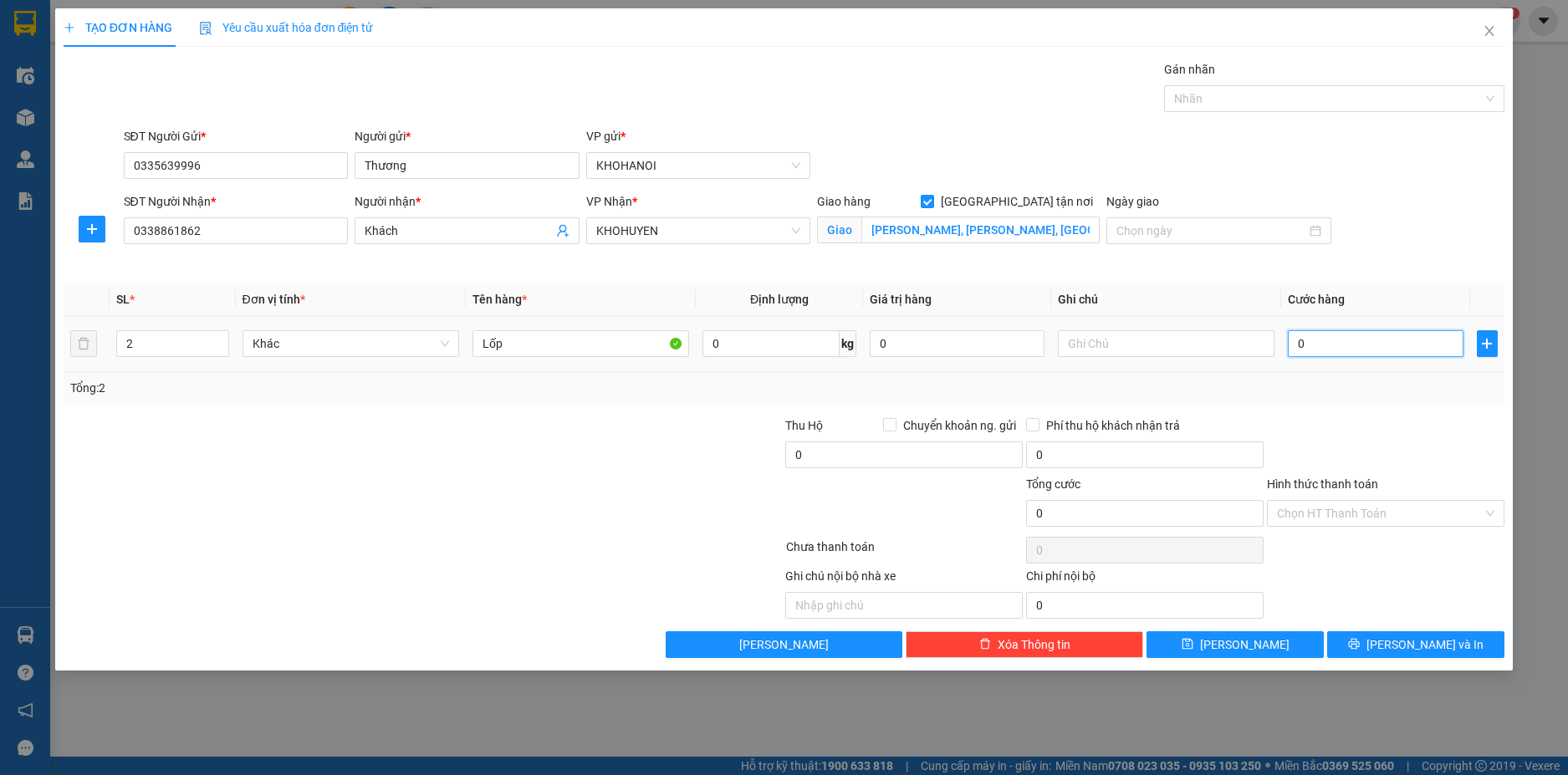
click at [1339, 341] on input "0" at bounding box center [1375, 343] width 175 height 27
type input "1"
type input "16"
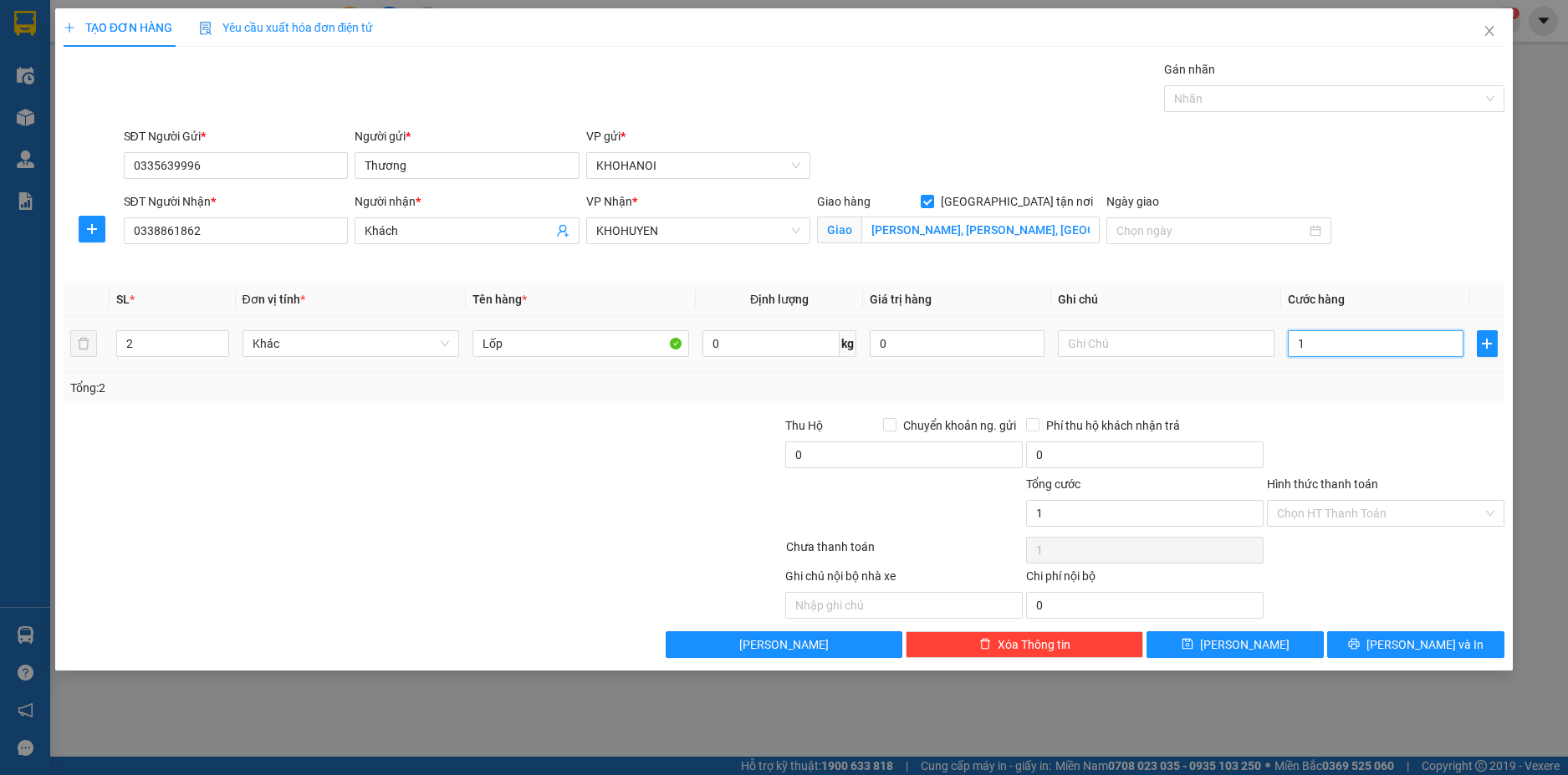
type input "16"
type input "160"
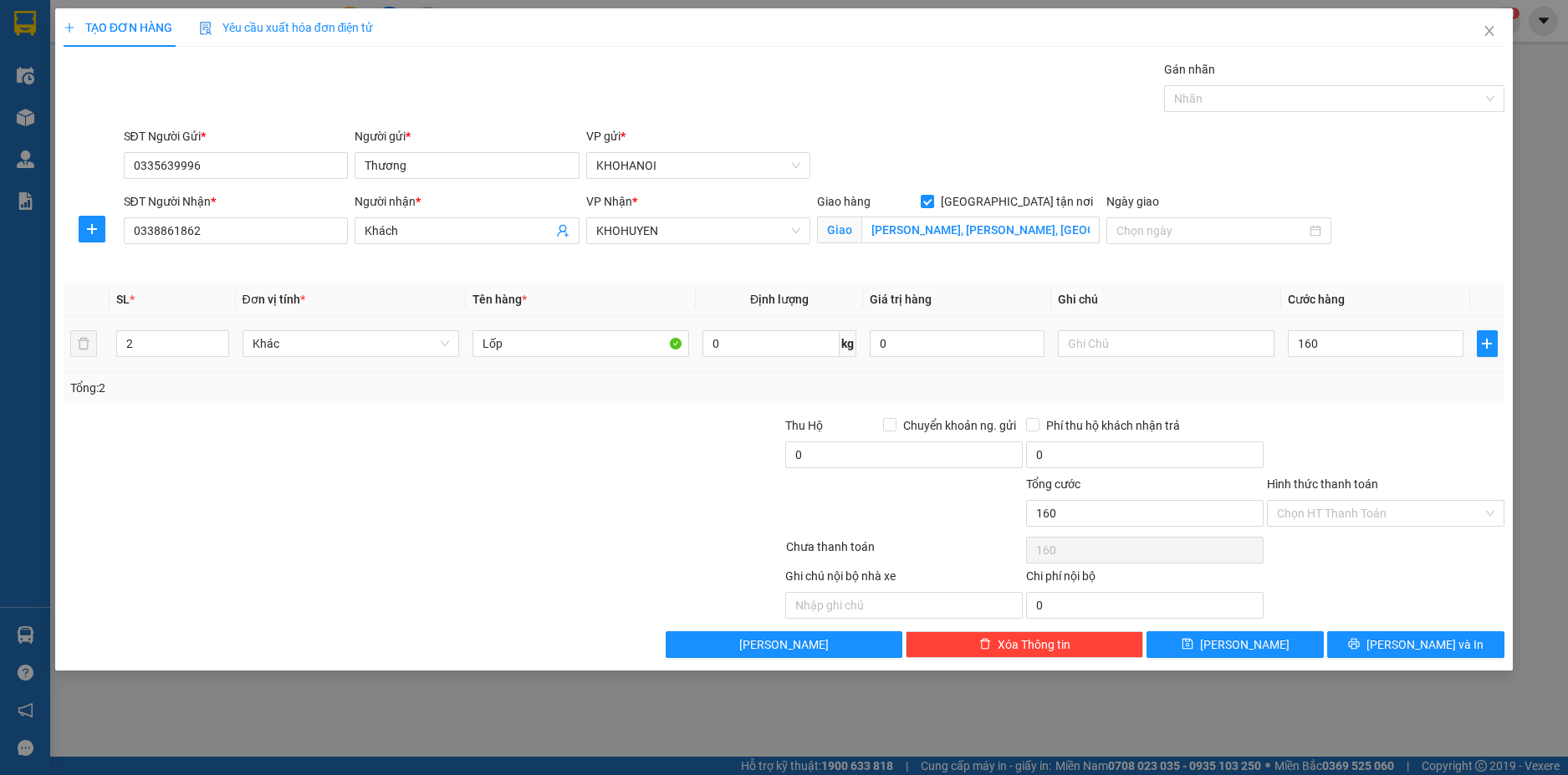
type input "160.000"
click at [1358, 404] on div "Transit Pickup Surcharge Ids Transit Deliver Surcharge Ids Transit Deliver Surc…" at bounding box center [784, 359] width 1442 height 597
click at [889, 424] on input "Chuyển khoản ng. gửi" at bounding box center [889, 424] width 12 height 12
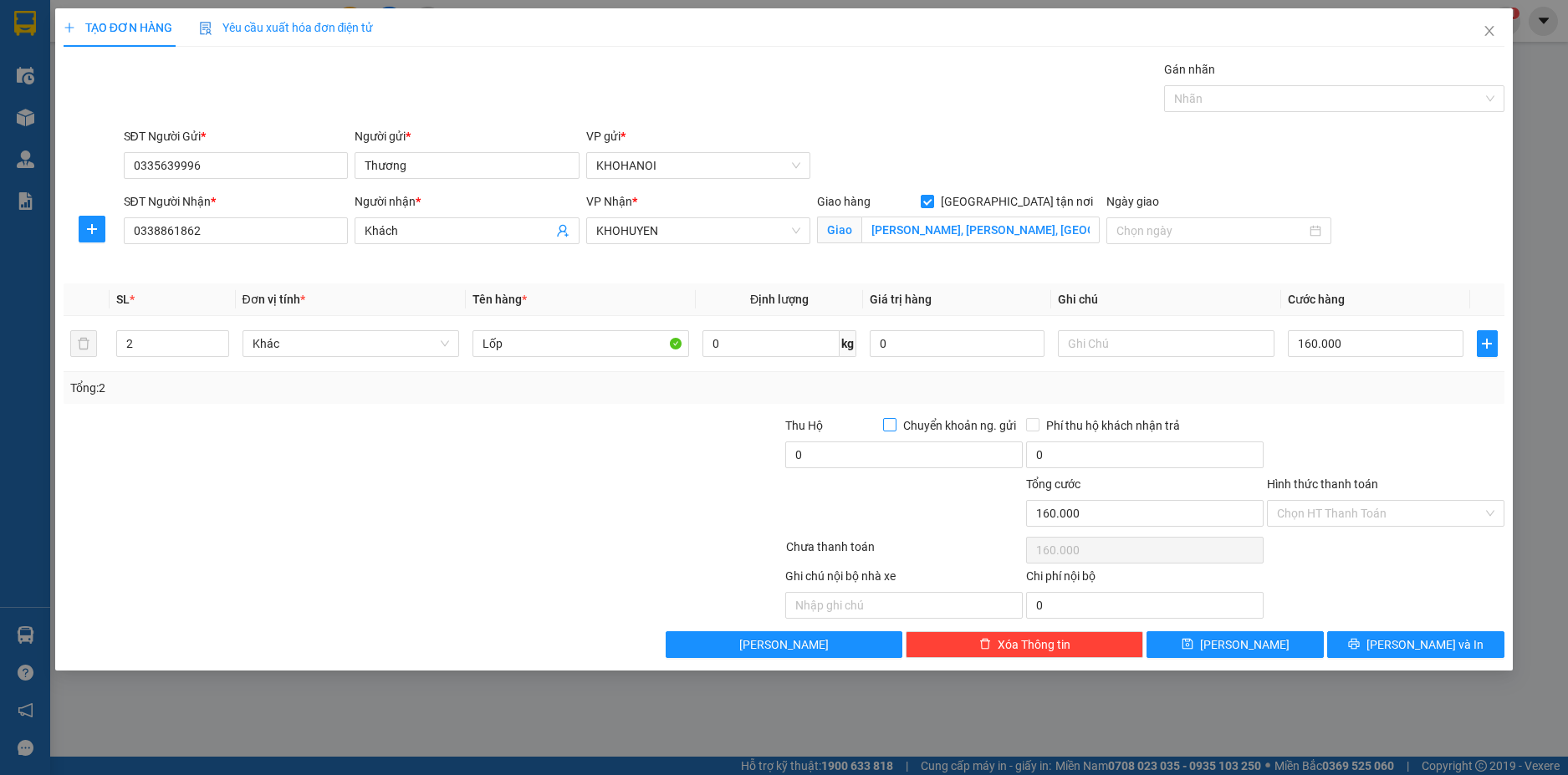
checkbox input "true"
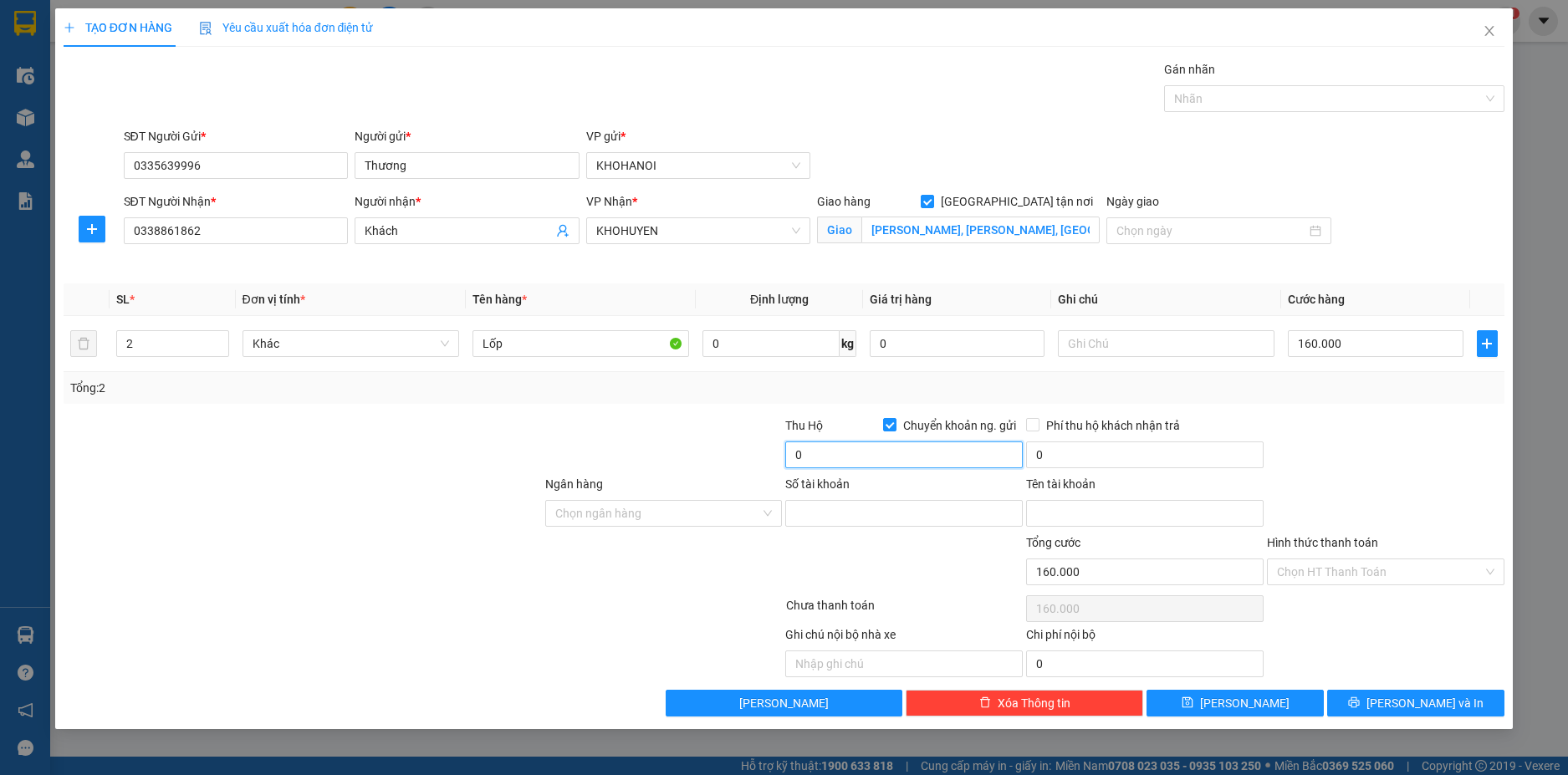
click at [880, 451] on input "0" at bounding box center [904, 455] width 237 height 27
type input "3.540.000"
click at [699, 521] on input "Ngân hàng" at bounding box center [658, 513] width 205 height 25
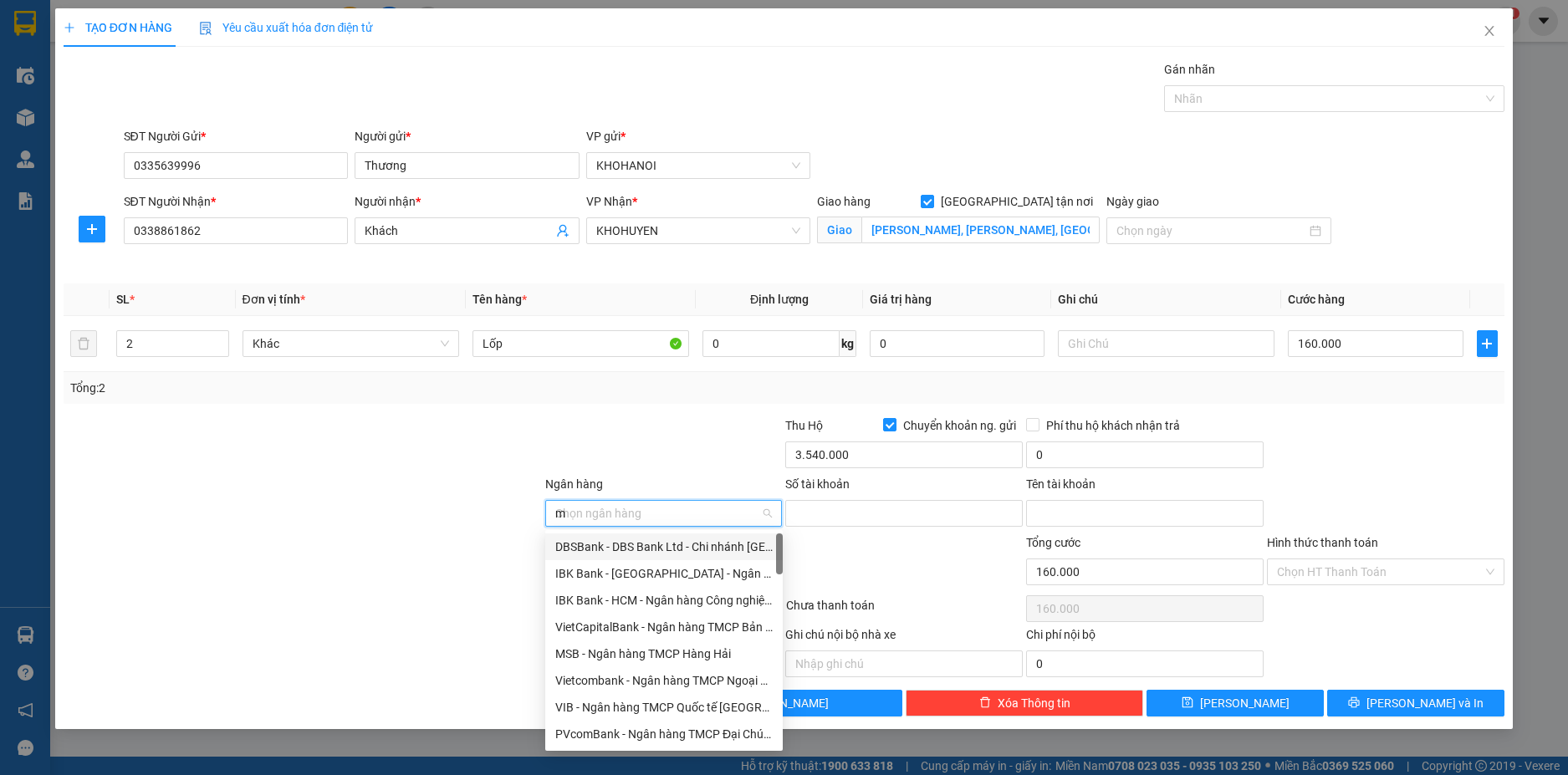
type input "mb"
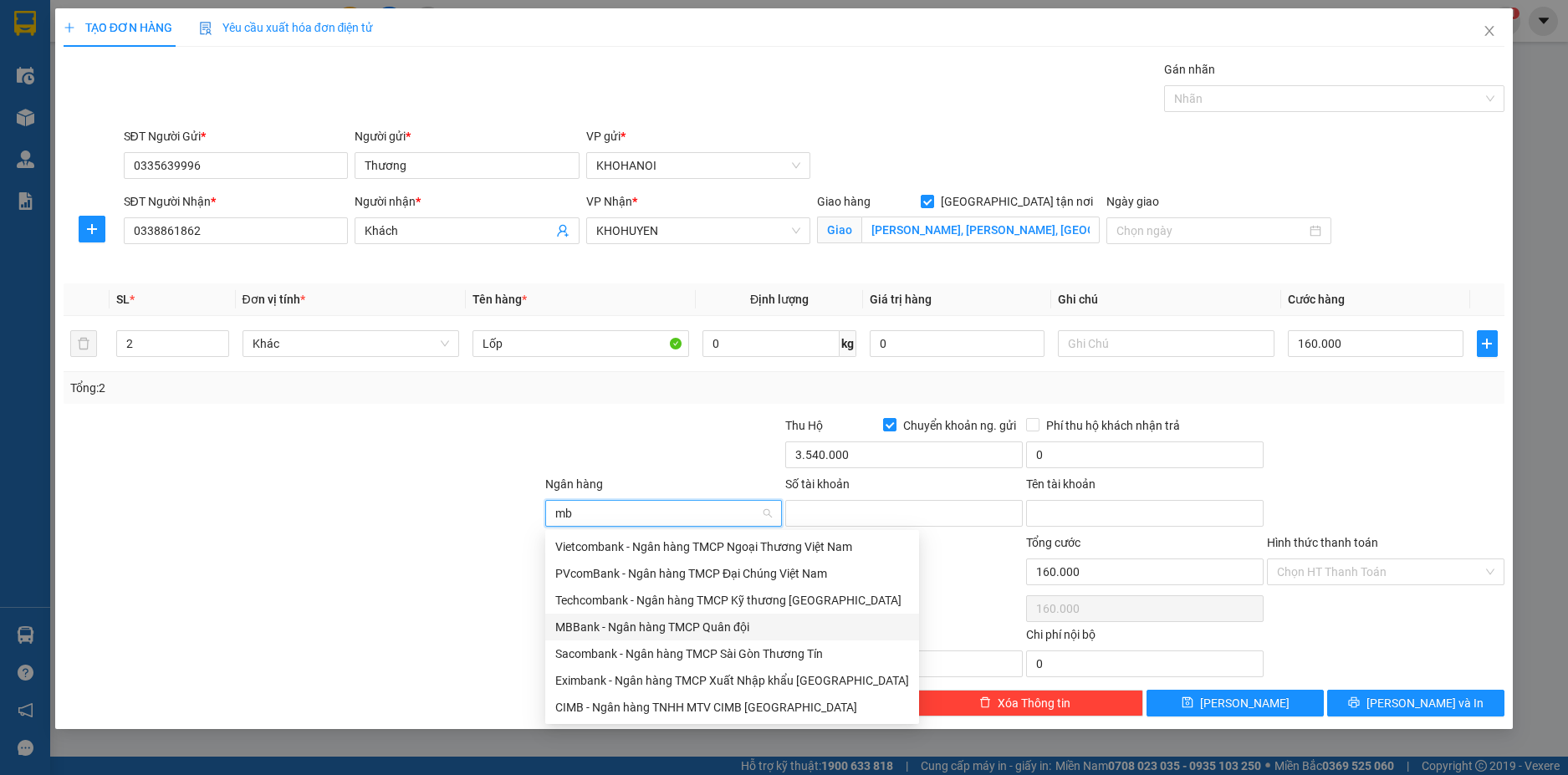
click at [588, 626] on div "MBBank - Ngân hàng TMCP Quân đội" at bounding box center [732, 627] width 353 height 19
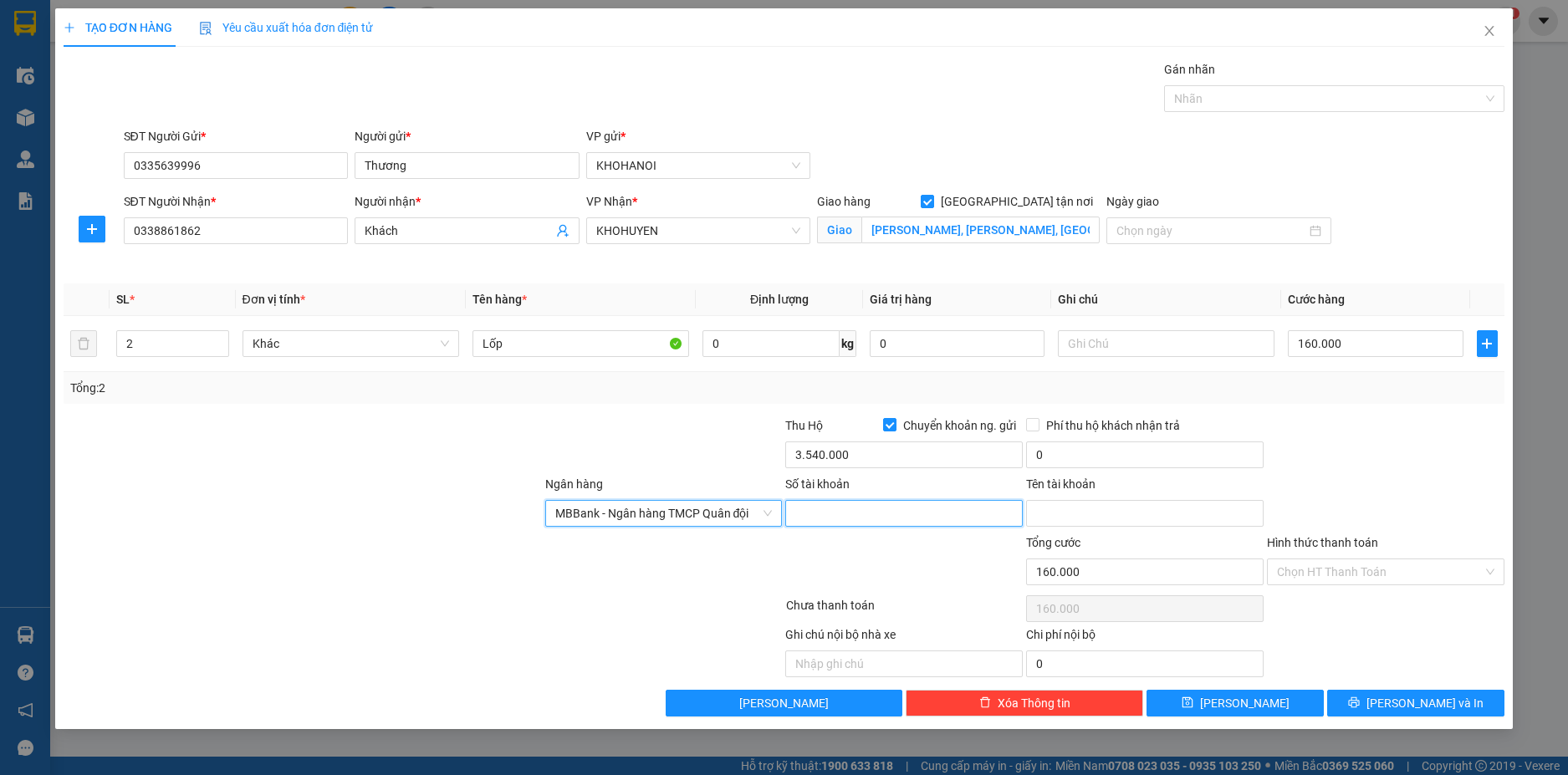
click at [829, 514] on input "Số tài khoản" at bounding box center [904, 513] width 237 height 27
type input "0335639996"
click at [1055, 511] on input "Tên tài khoản" at bounding box center [1145, 513] width 237 height 27
type input "[PERSON_NAME]"
click at [1315, 475] on div "Ngân hàng MBBank - Ngân hàng TMCP Quân đội Số tài khoản 0335639996 Tên tài khoả…" at bounding box center [784, 504] width 1445 height 59
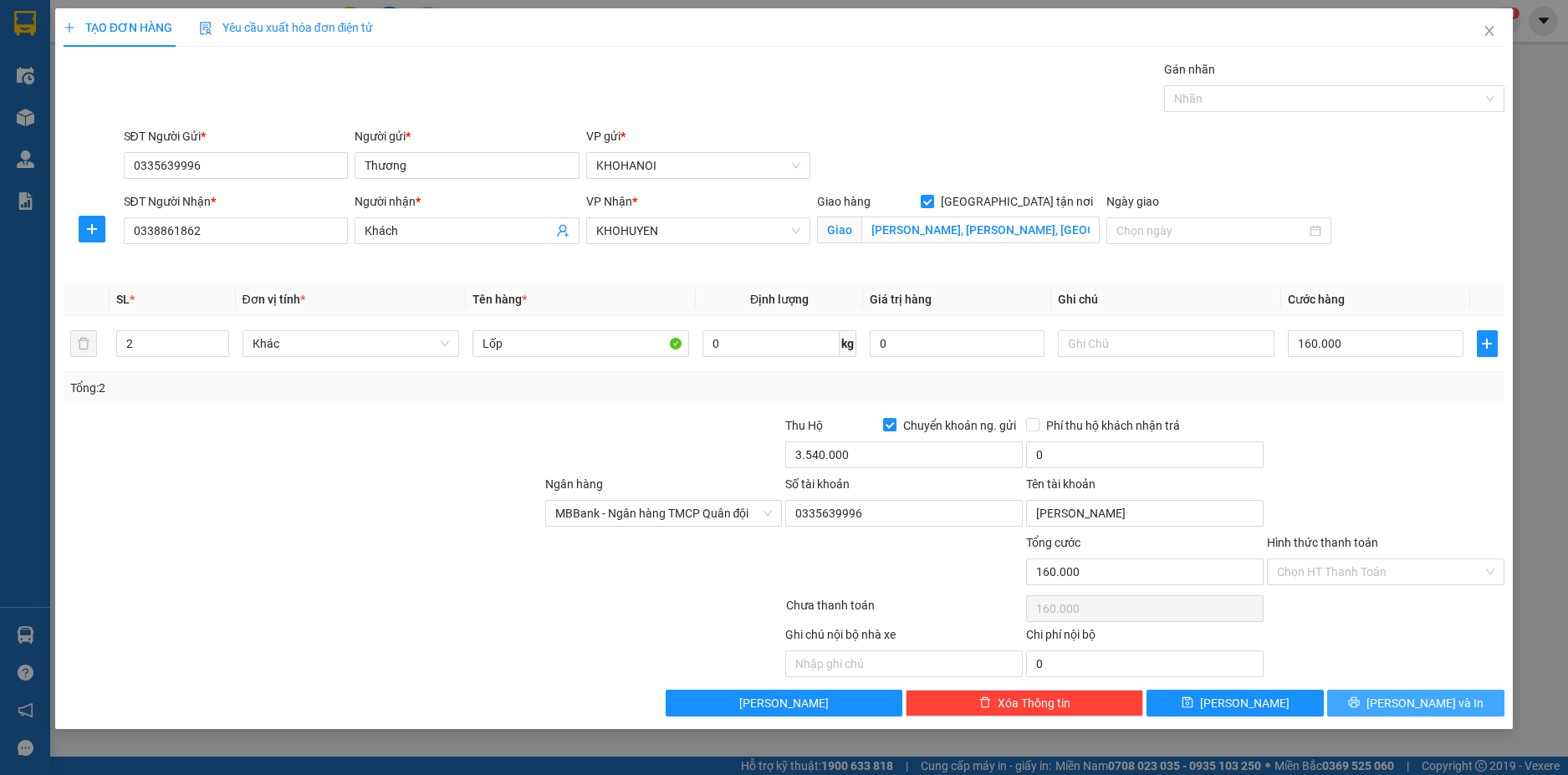
click at [1378, 699] on button "[PERSON_NAME] và In" at bounding box center [1416, 703] width 178 height 27
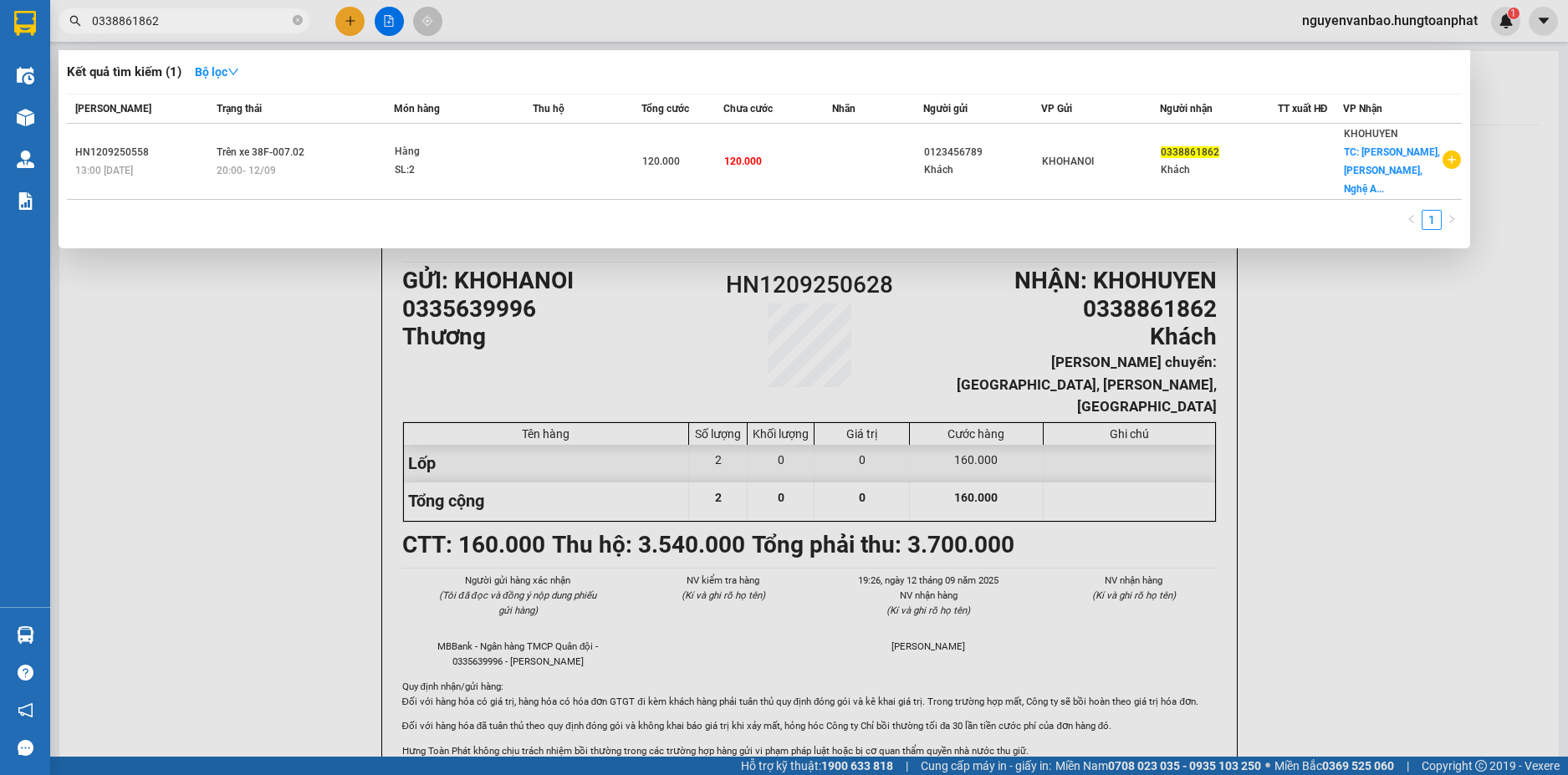
click at [167, 23] on input "0338861862" at bounding box center [190, 21] width 197 height 19
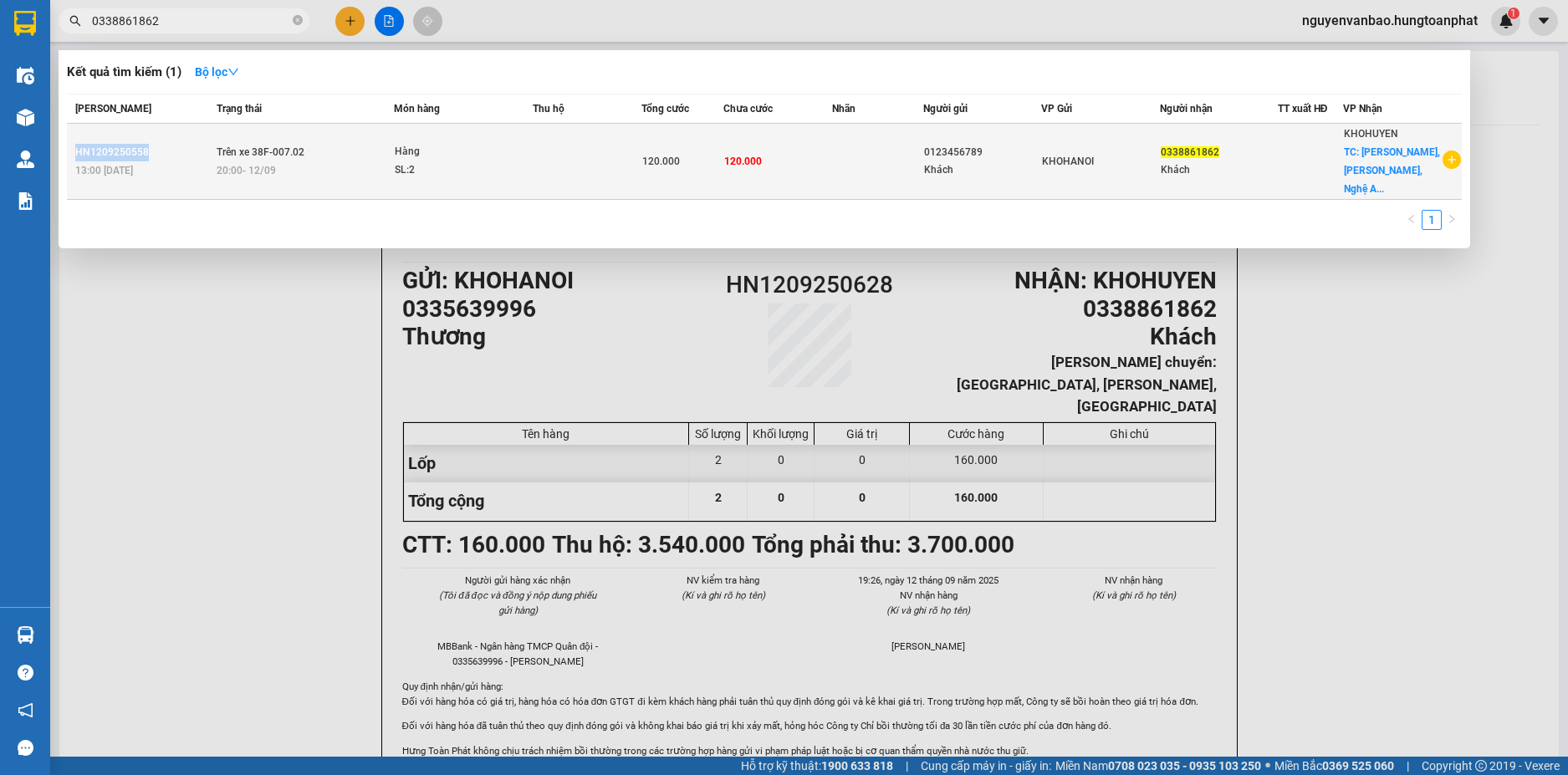
drag, startPoint x: 149, startPoint y: 140, endPoint x: 71, endPoint y: 137, distance: 78.1
click at [71, 137] on td "HN1209250558 13:00 [DATE]" at bounding box center [139, 162] width 146 height 76
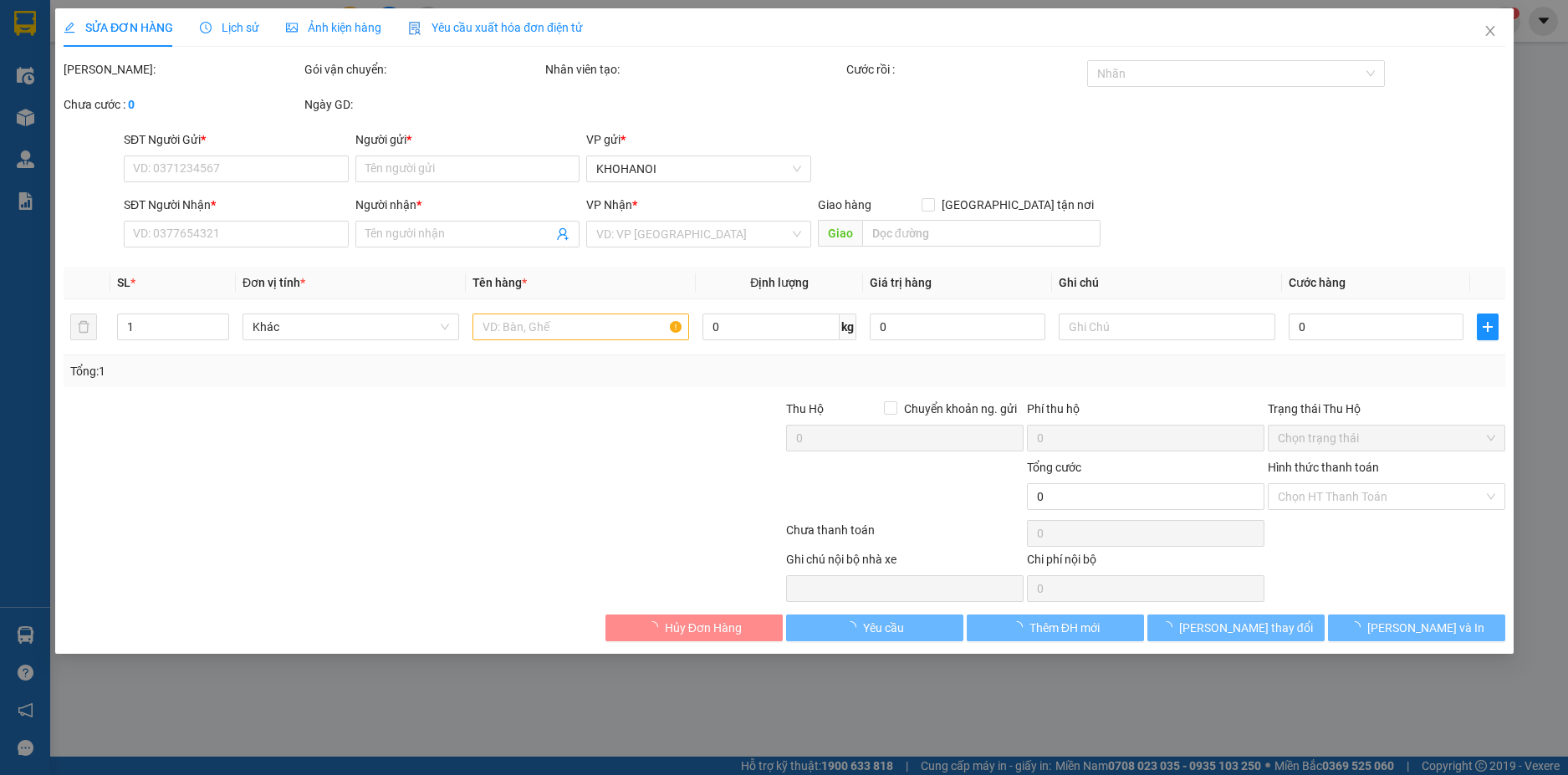
type input "0123456789"
type input "Khách"
type input "0338861862"
type input "Khách"
checkbox input "true"
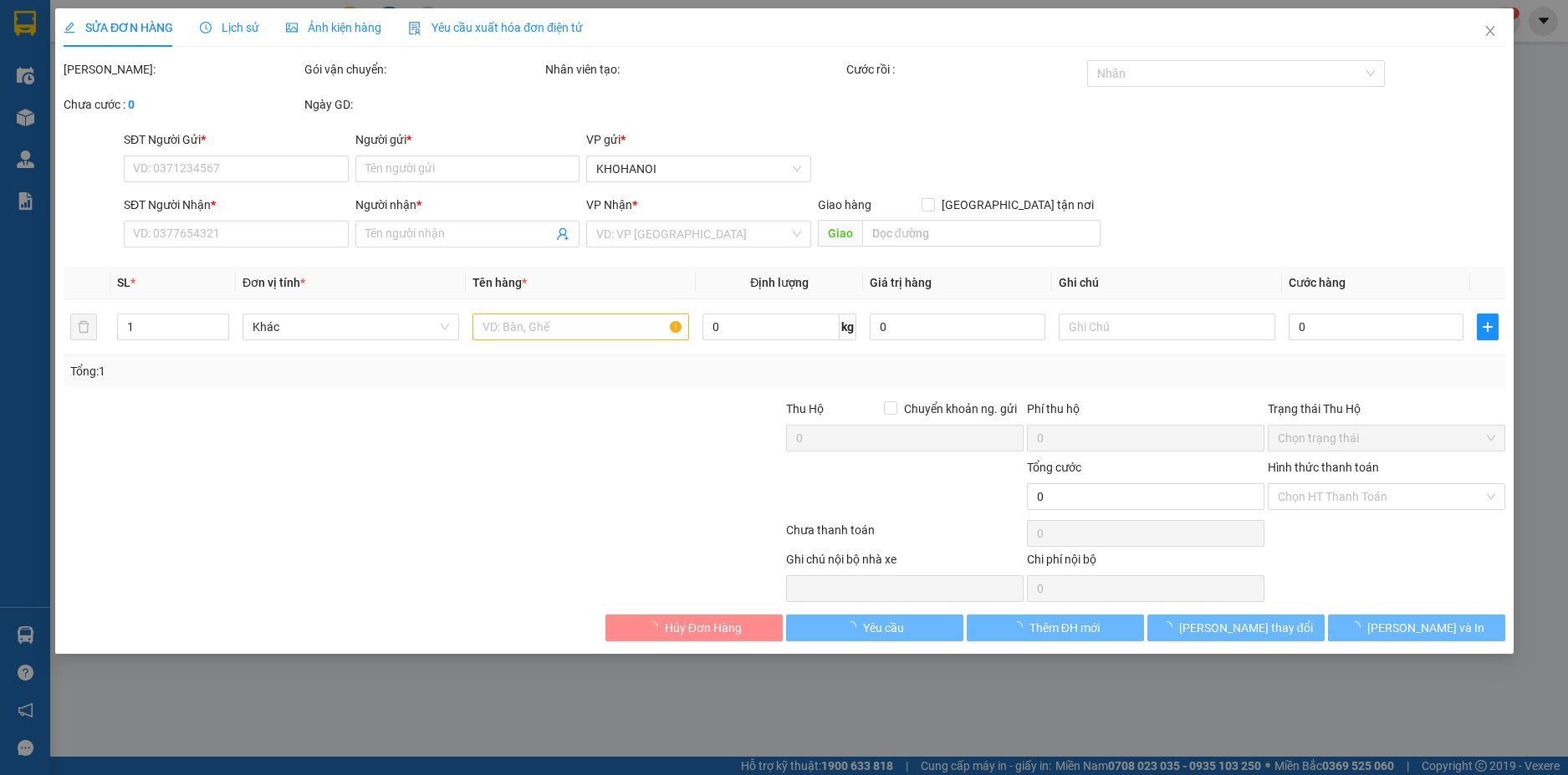
type input "[PERSON_NAME], [PERSON_NAME], [GEOGRAPHIC_DATA]"
type input "120.000"
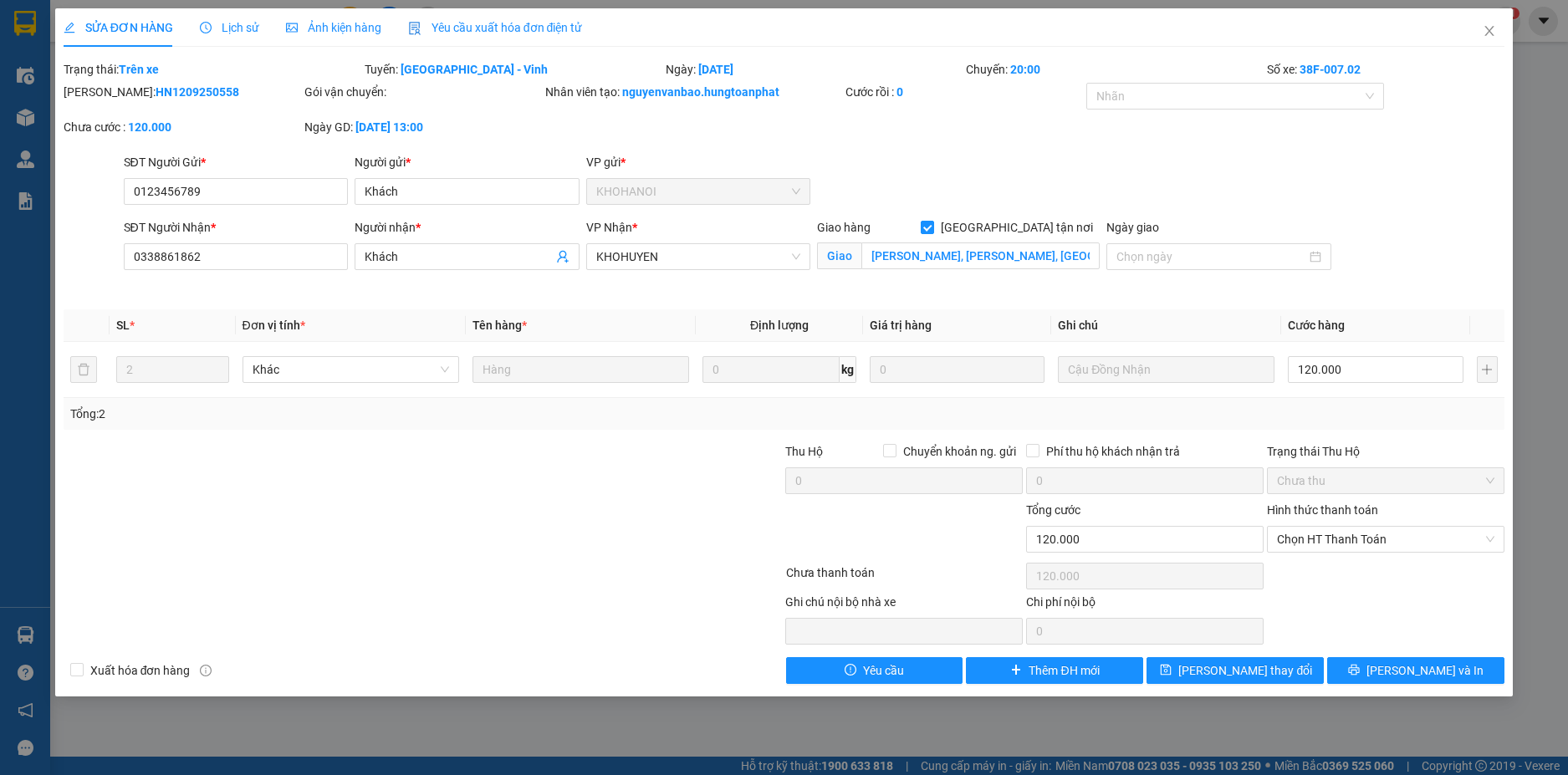
drag, startPoint x: 190, startPoint y: 92, endPoint x: 108, endPoint y: 98, distance: 82.2
click at [156, 98] on b "HN1209250558" at bounding box center [197, 92] width 83 height 13
copy b "HN1209250558"
click at [1486, 39] on span "Close" at bounding box center [1490, 32] width 47 height 47
